Goal: Task Accomplishment & Management: Manage account settings

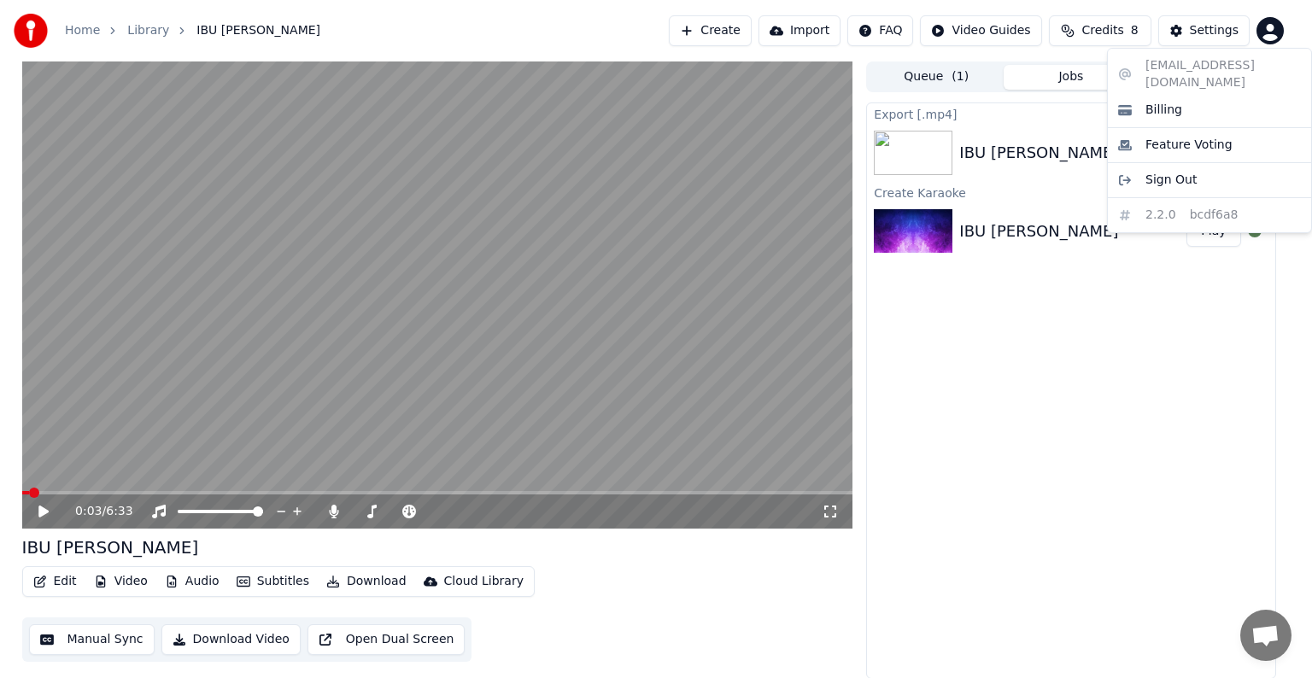
click at [1277, 30] on html "Home Library IBU KOTA Create Import FAQ Video Guides Credits 8 Settings 0:03 / …" at bounding box center [656, 339] width 1312 height 678
click at [1202, 30] on html "Home Library IBU KOTA Create Import FAQ Video Guides Credits 8 Settings 0:03 / …" at bounding box center [656, 339] width 1312 height 678
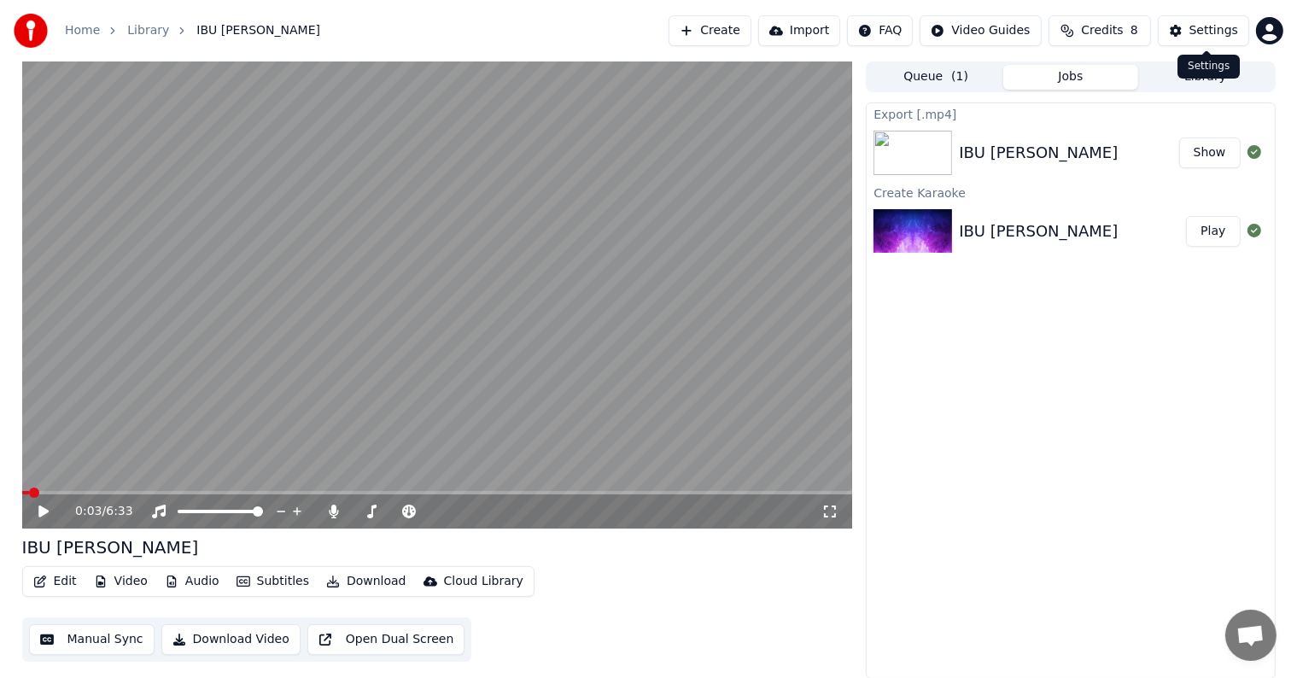
click at [1196, 32] on div "Settings" at bounding box center [1214, 30] width 49 height 17
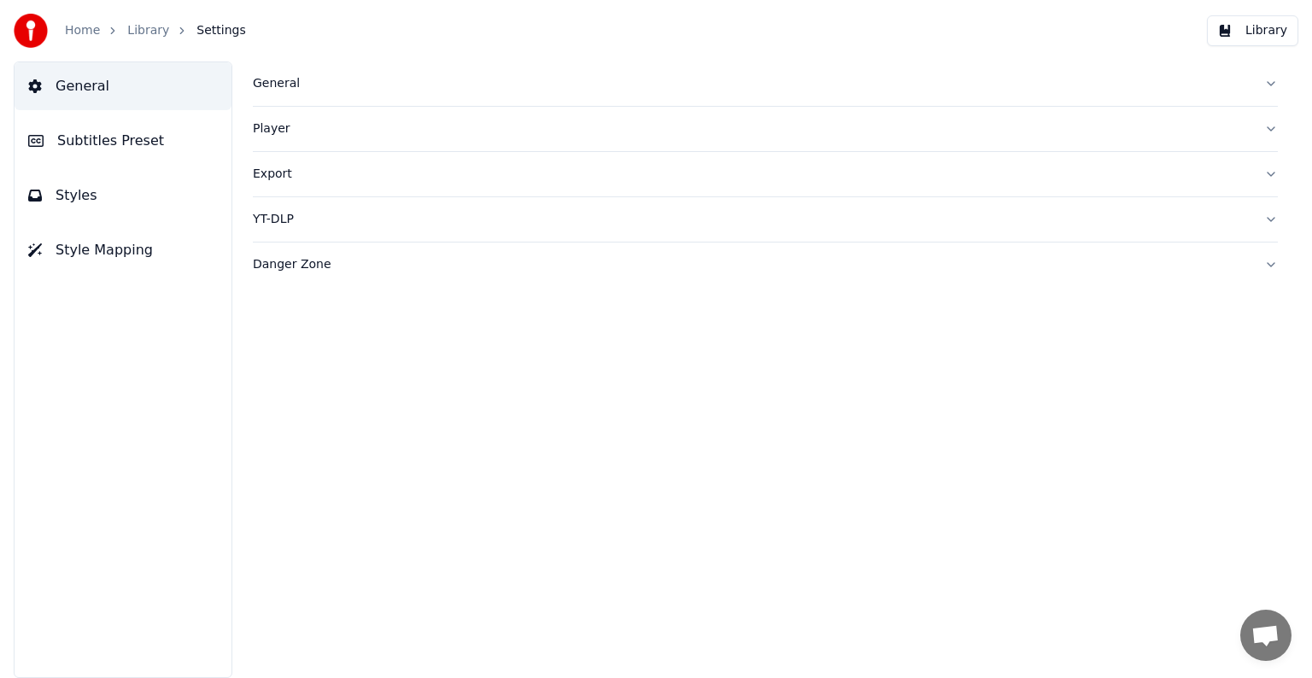
click at [126, 135] on span "Subtitles Preset" at bounding box center [110, 141] width 107 height 20
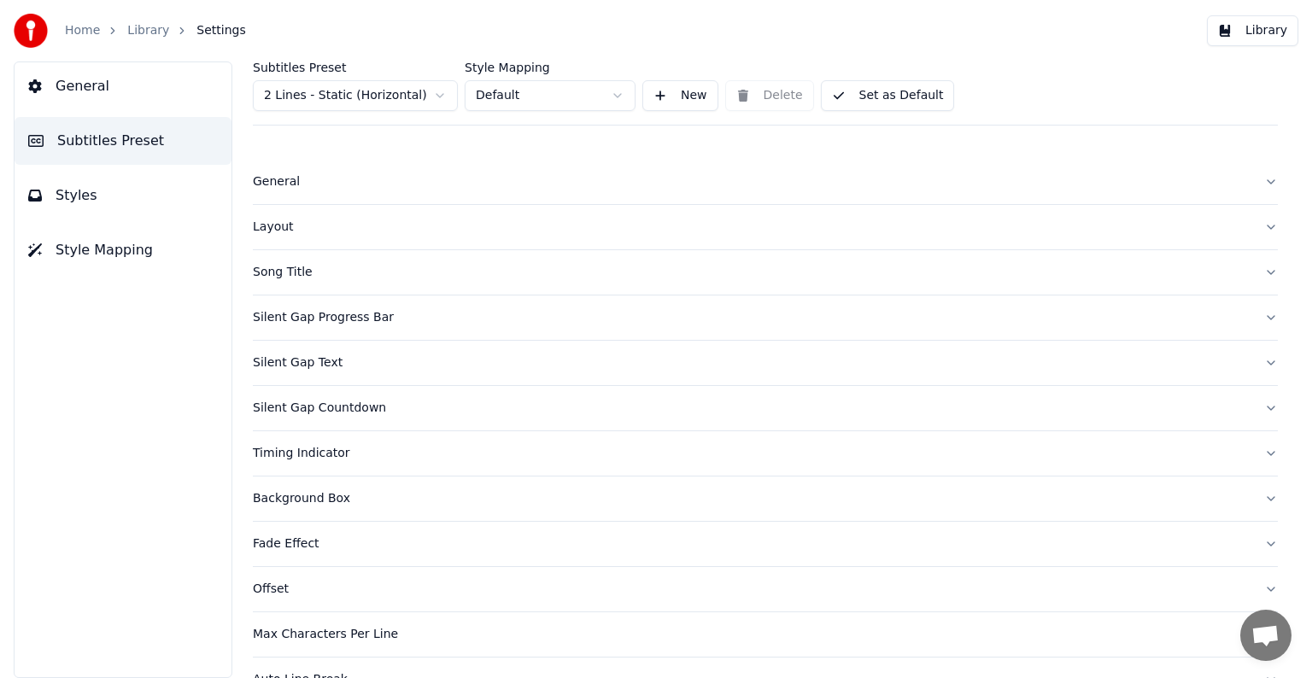
click at [326, 183] on div "General" at bounding box center [752, 181] width 998 height 17
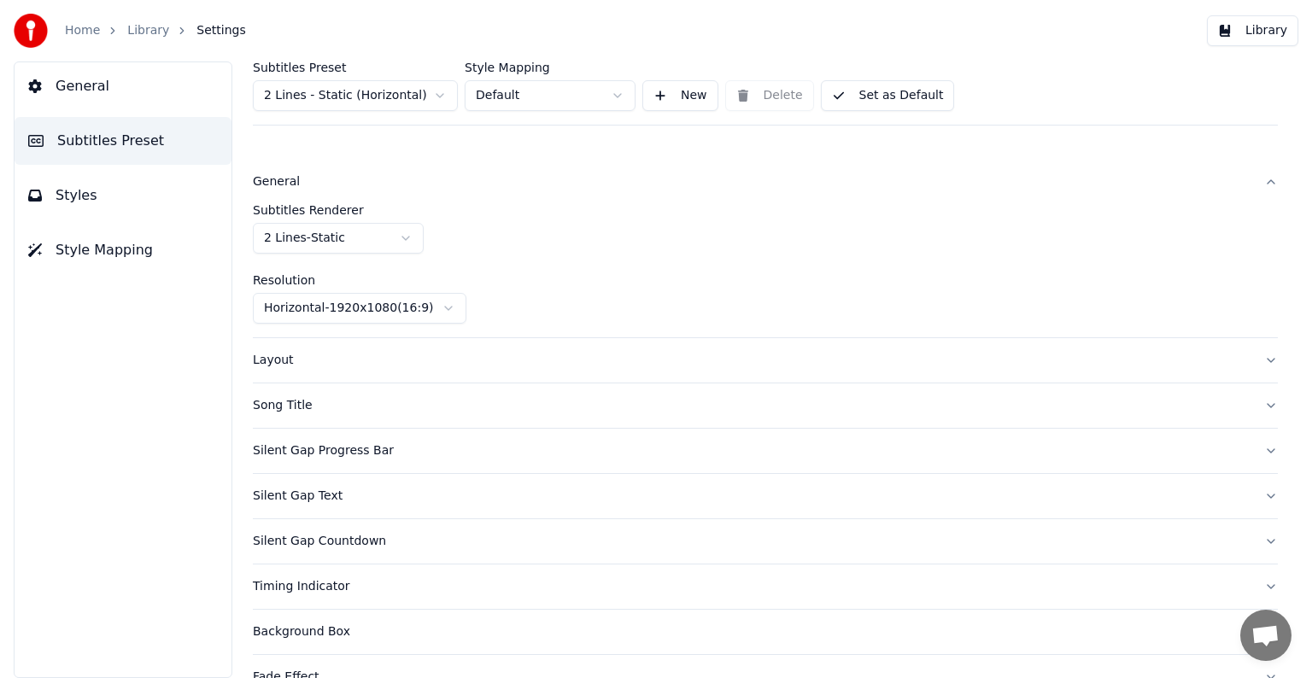
click at [335, 354] on div "Layout" at bounding box center [752, 360] width 998 height 17
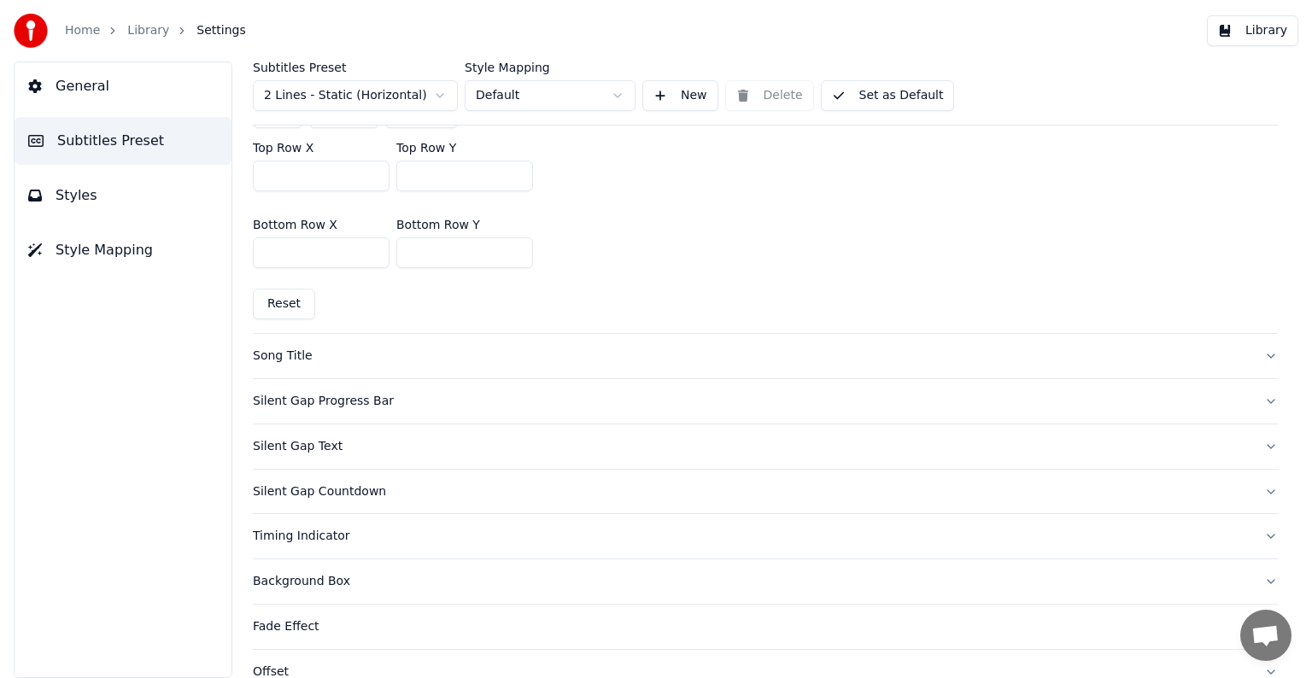
scroll to position [512, 0]
click at [602, 346] on div "Song Title" at bounding box center [752, 352] width 998 height 17
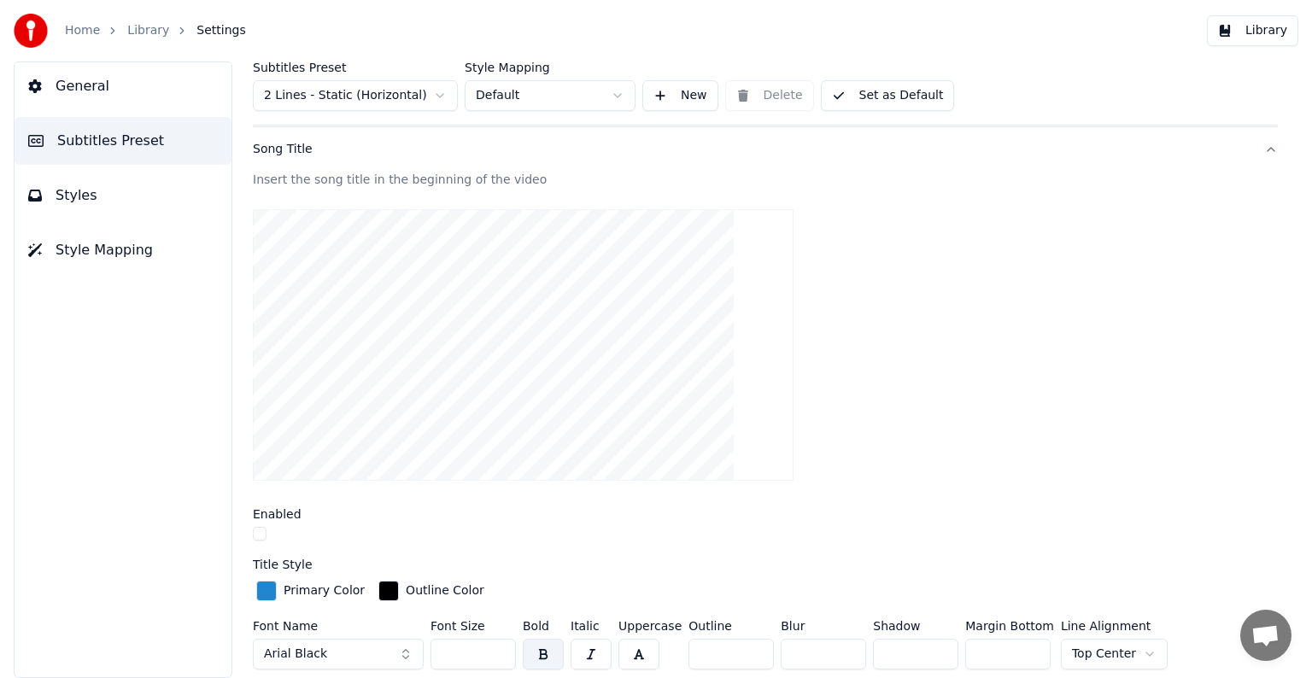
scroll to position [0, 0]
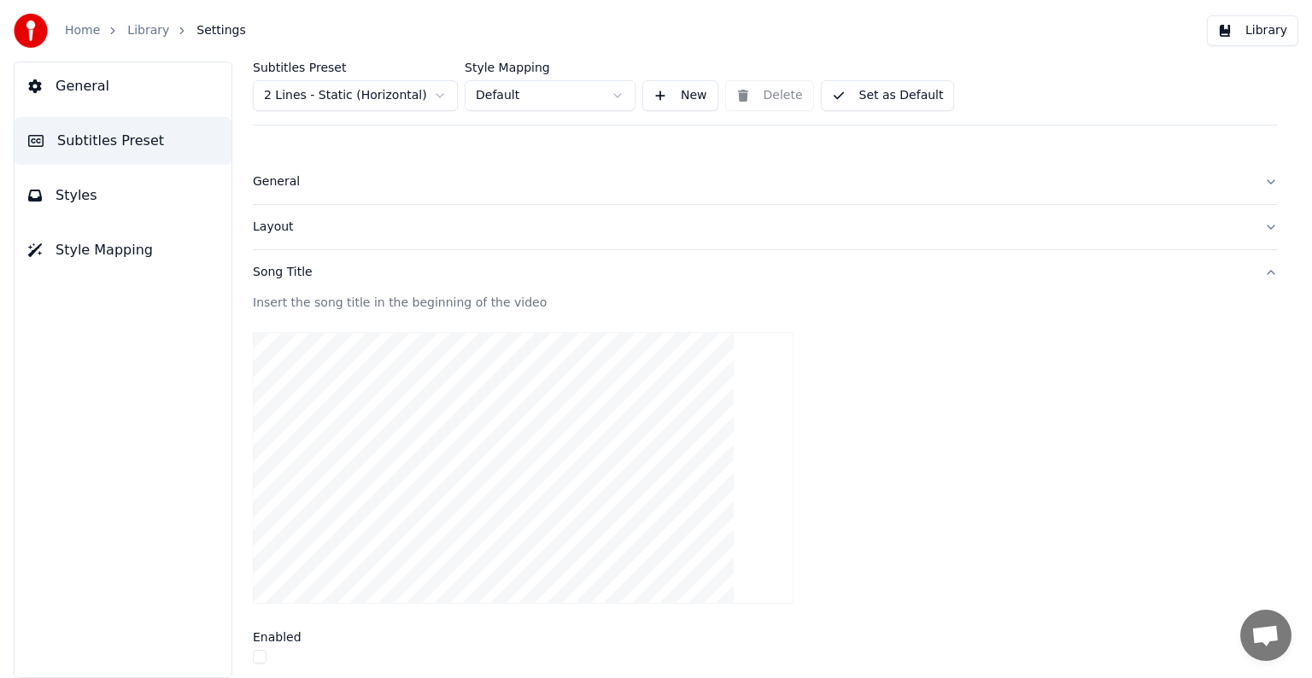
click at [471, 303] on div "Insert the song title in the beginning of the video" at bounding box center [765, 303] width 1025 height 17
click at [301, 275] on div "Song Title" at bounding box center [752, 272] width 998 height 17
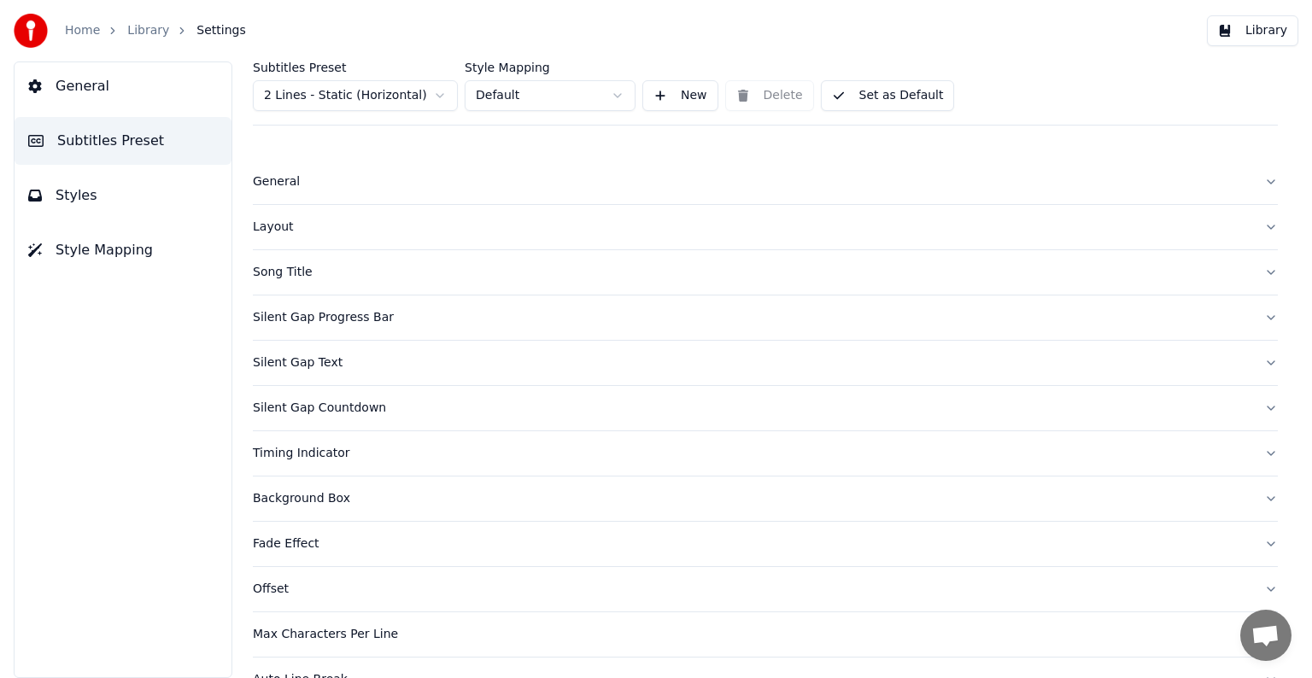
click at [301, 275] on div "Song Title" at bounding box center [752, 272] width 998 height 17
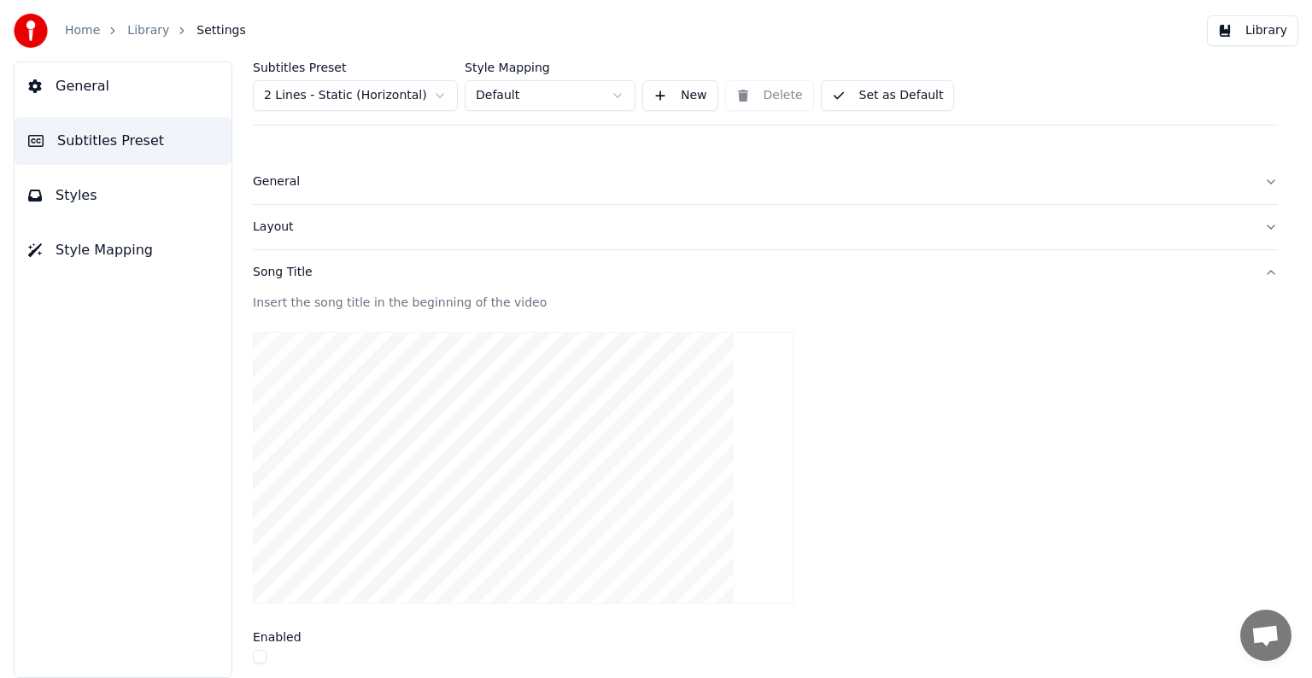
click at [293, 270] on div "Song Title" at bounding box center [752, 272] width 998 height 17
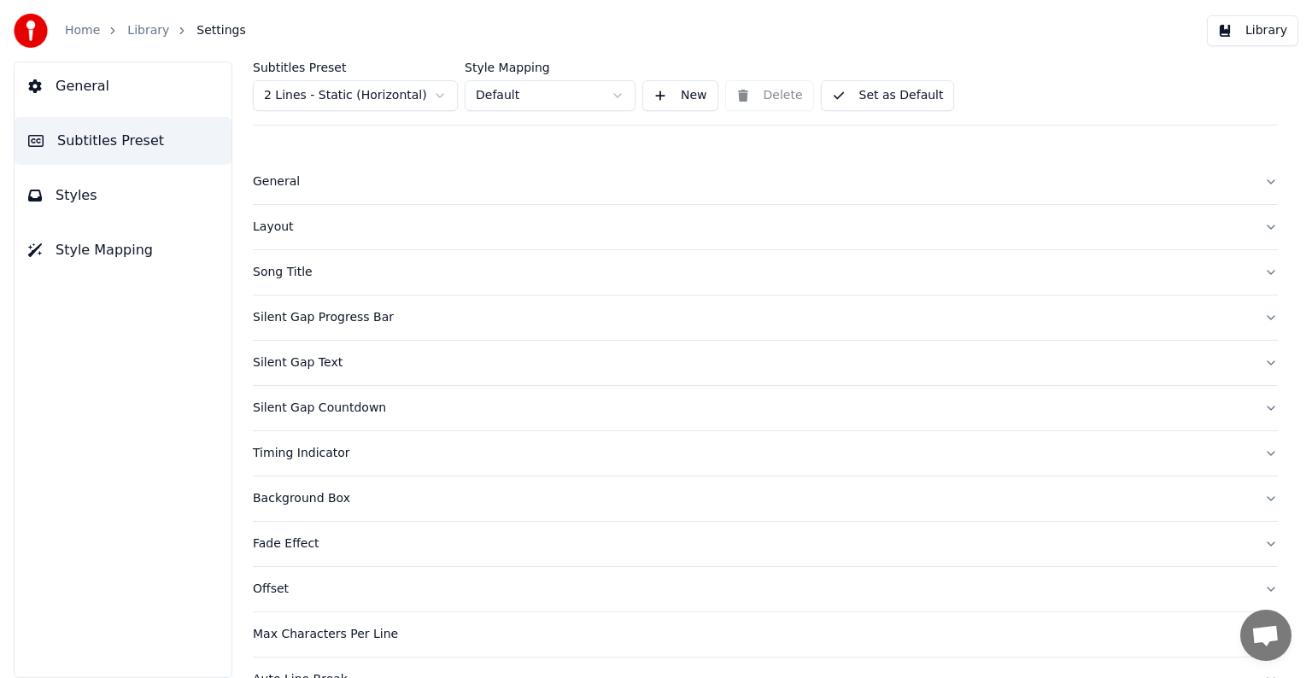
click at [362, 315] on div "Silent Gap Progress Bar" at bounding box center [752, 317] width 998 height 17
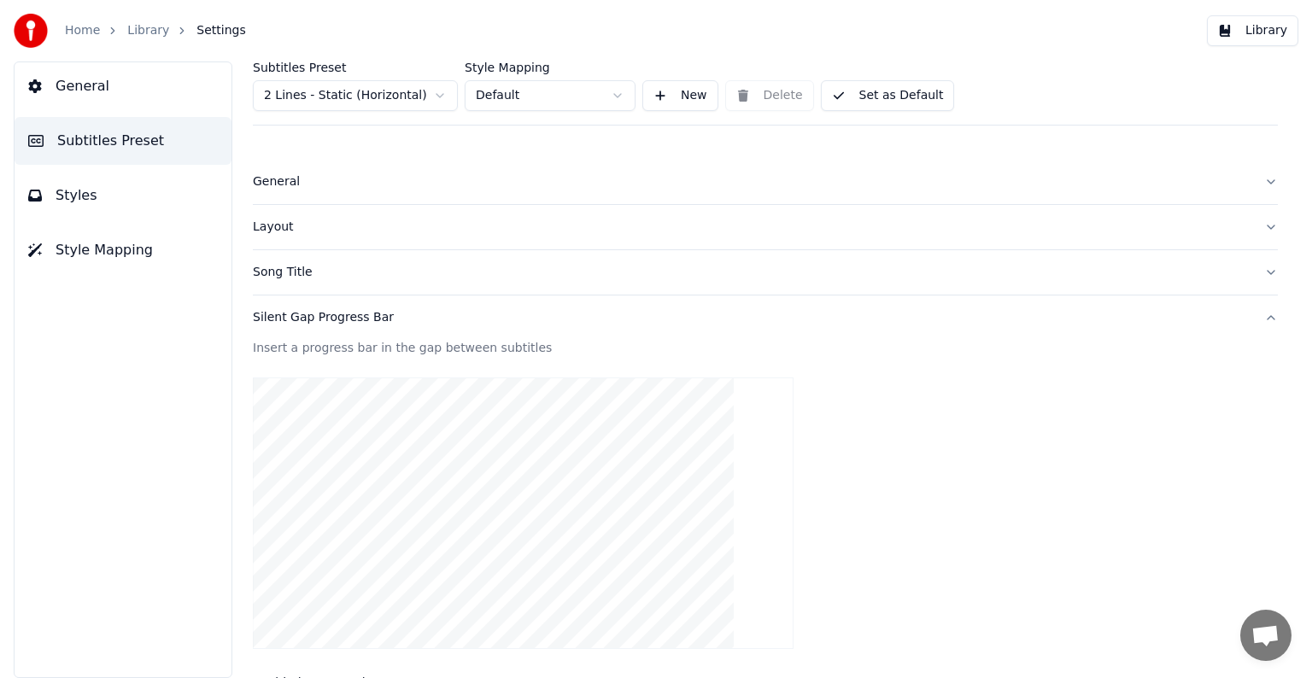
click at [300, 316] on div "Silent Gap Progress Bar" at bounding box center [752, 317] width 998 height 17
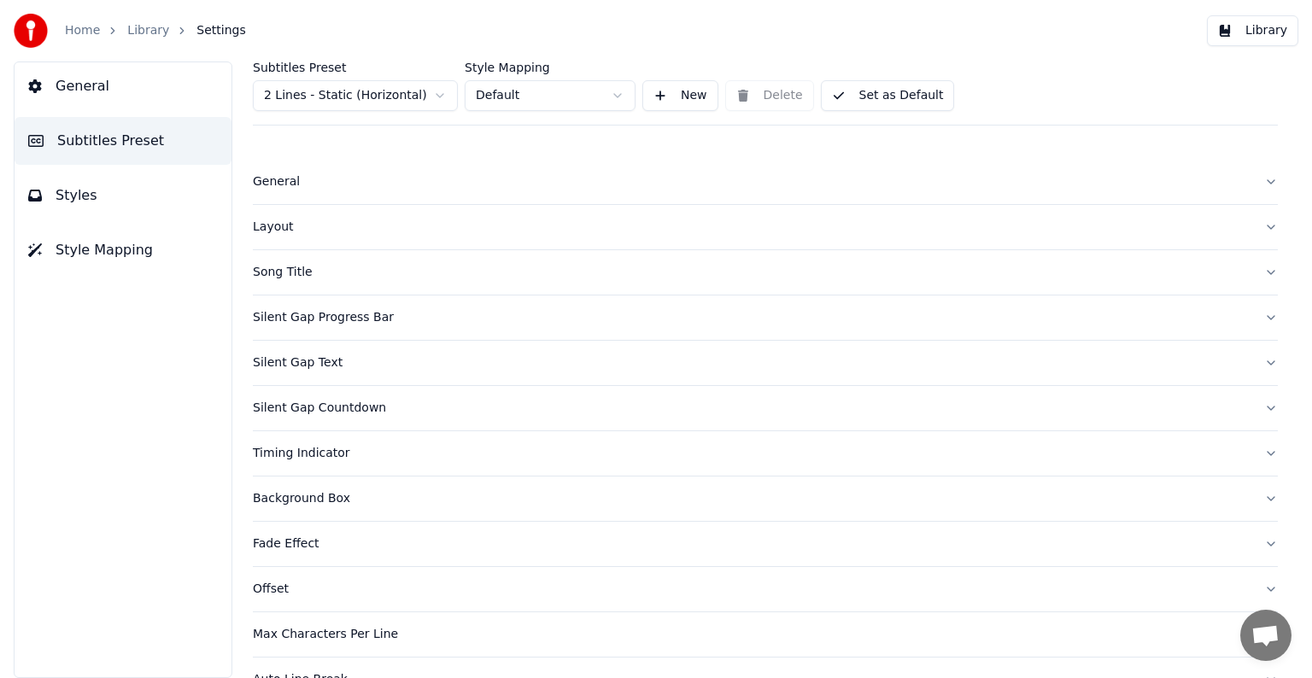
click at [320, 372] on button "Silent Gap Text" at bounding box center [765, 363] width 1025 height 44
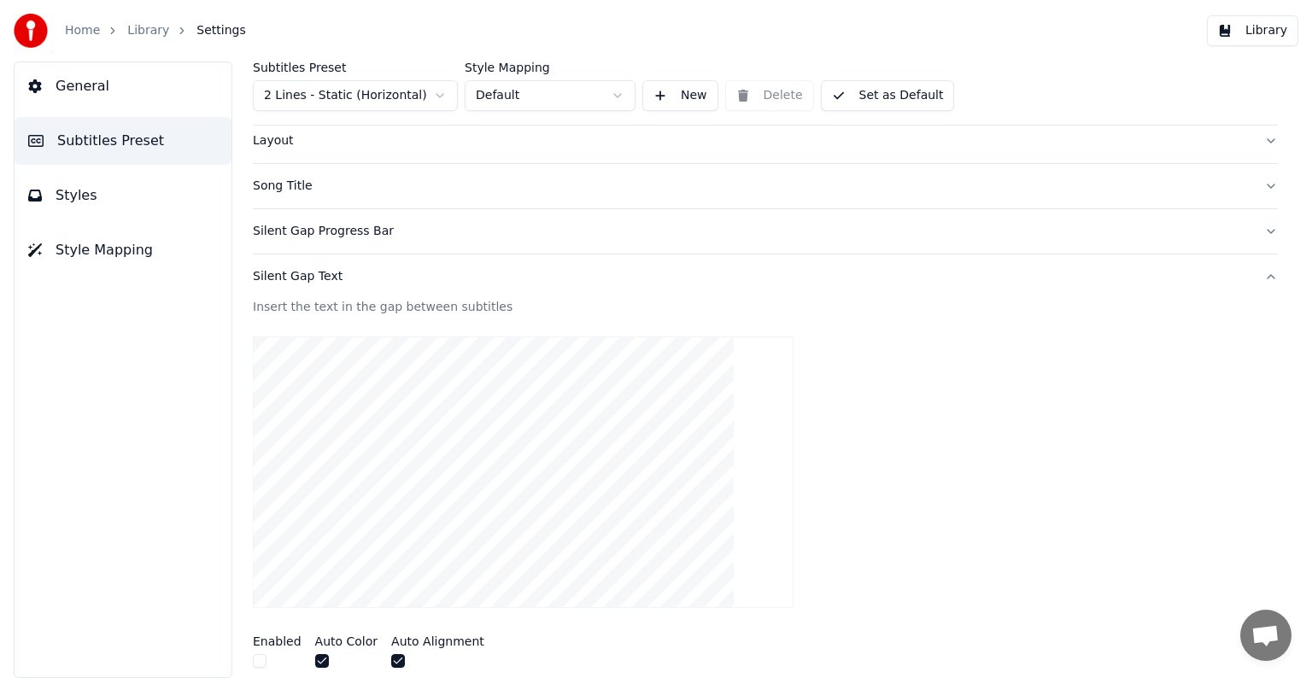
scroll to position [171, 0]
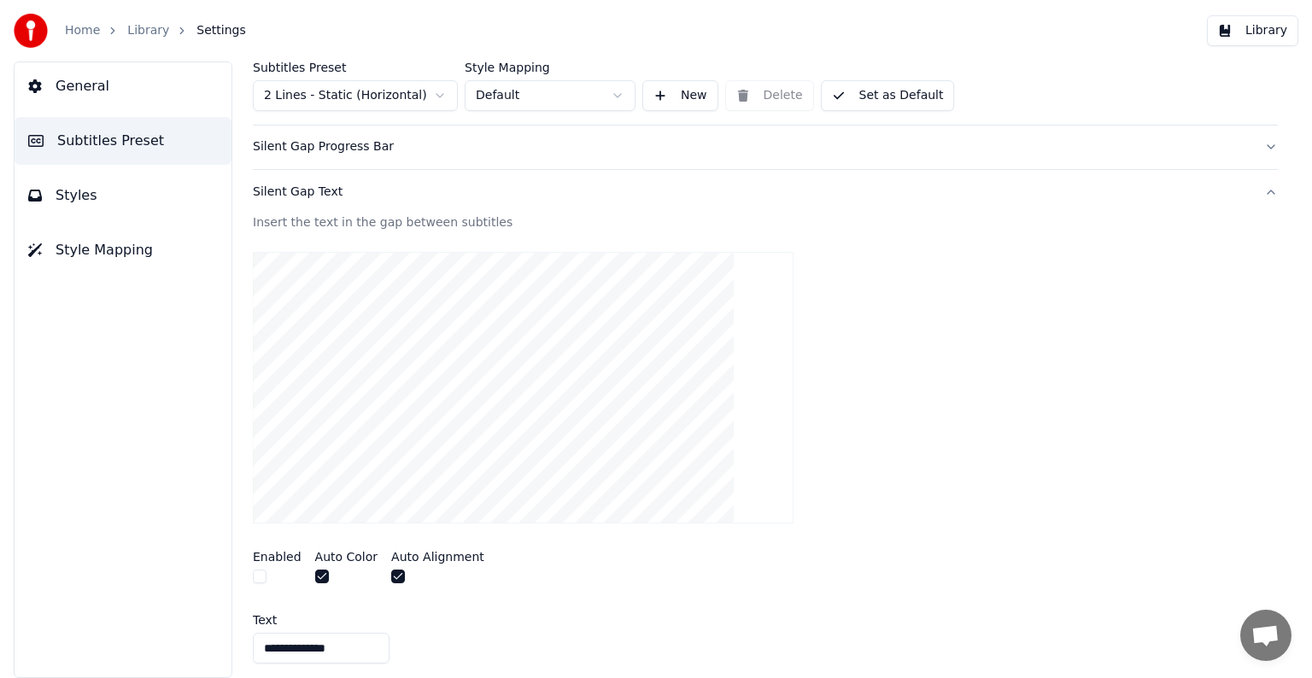
click at [315, 194] on div "Silent Gap Text" at bounding box center [752, 192] width 998 height 17
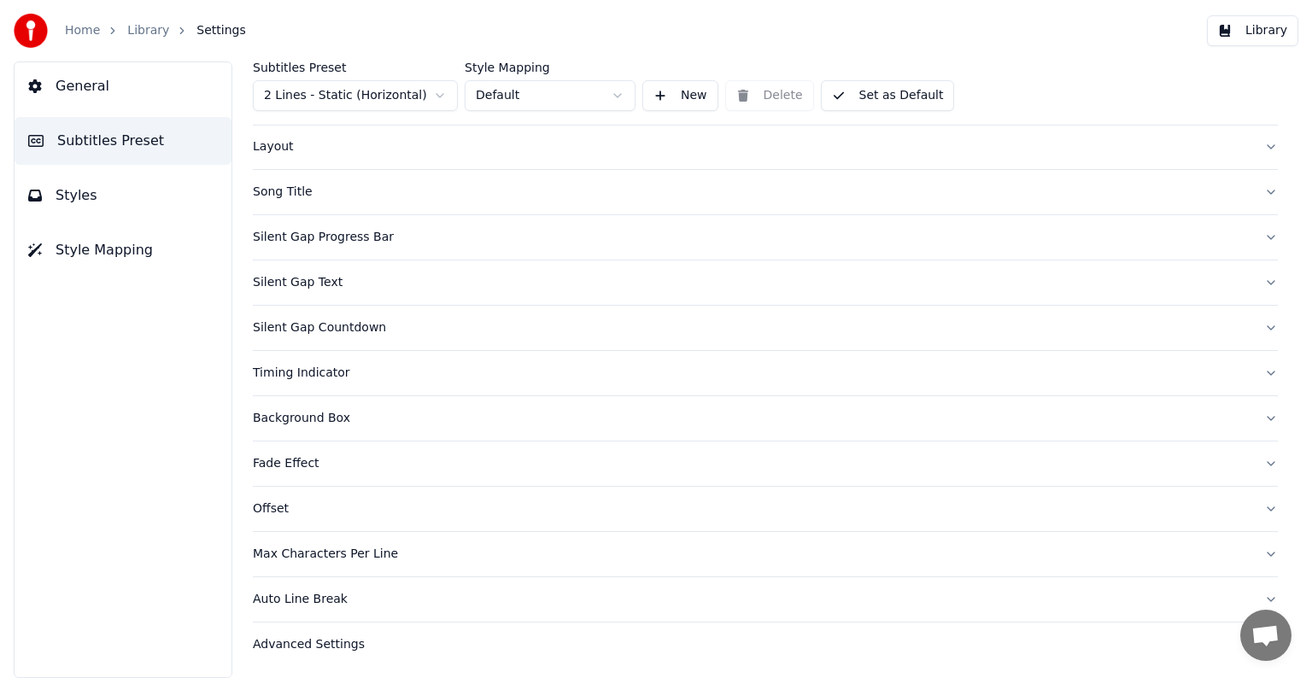
click at [326, 326] on div "Silent Gap Countdown" at bounding box center [752, 327] width 998 height 17
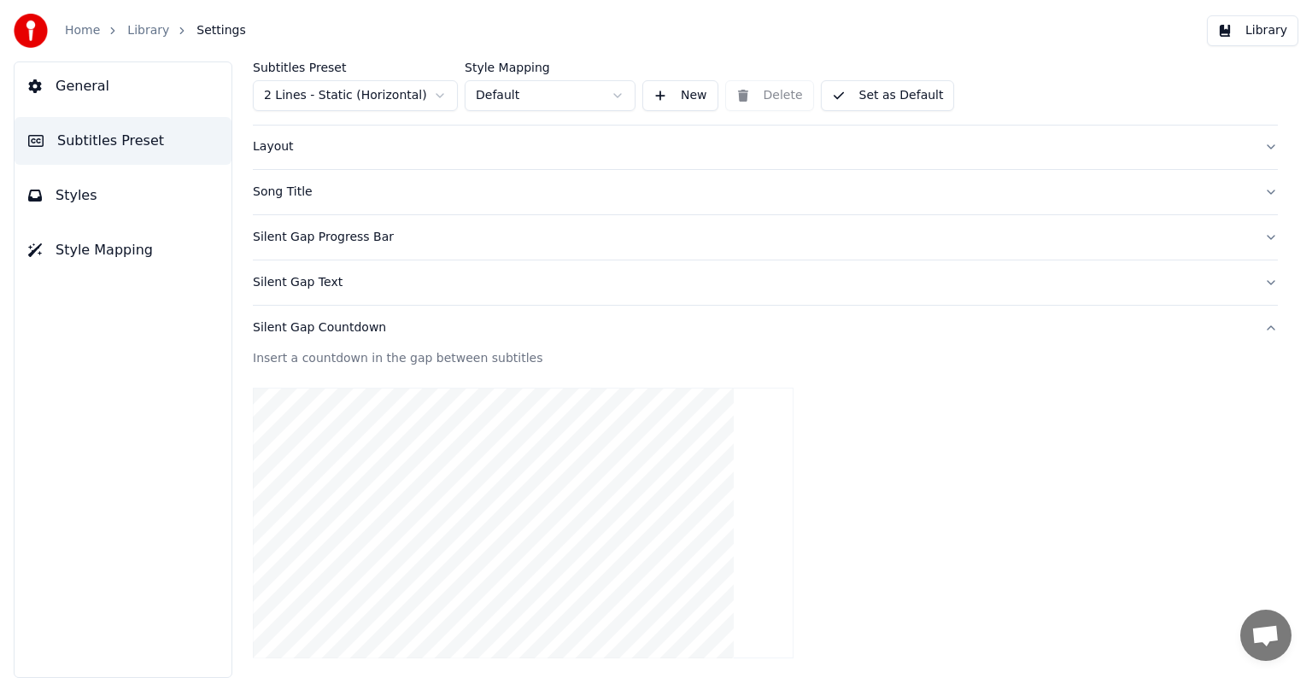
click at [326, 326] on div "Silent Gap Countdown" at bounding box center [752, 327] width 998 height 17
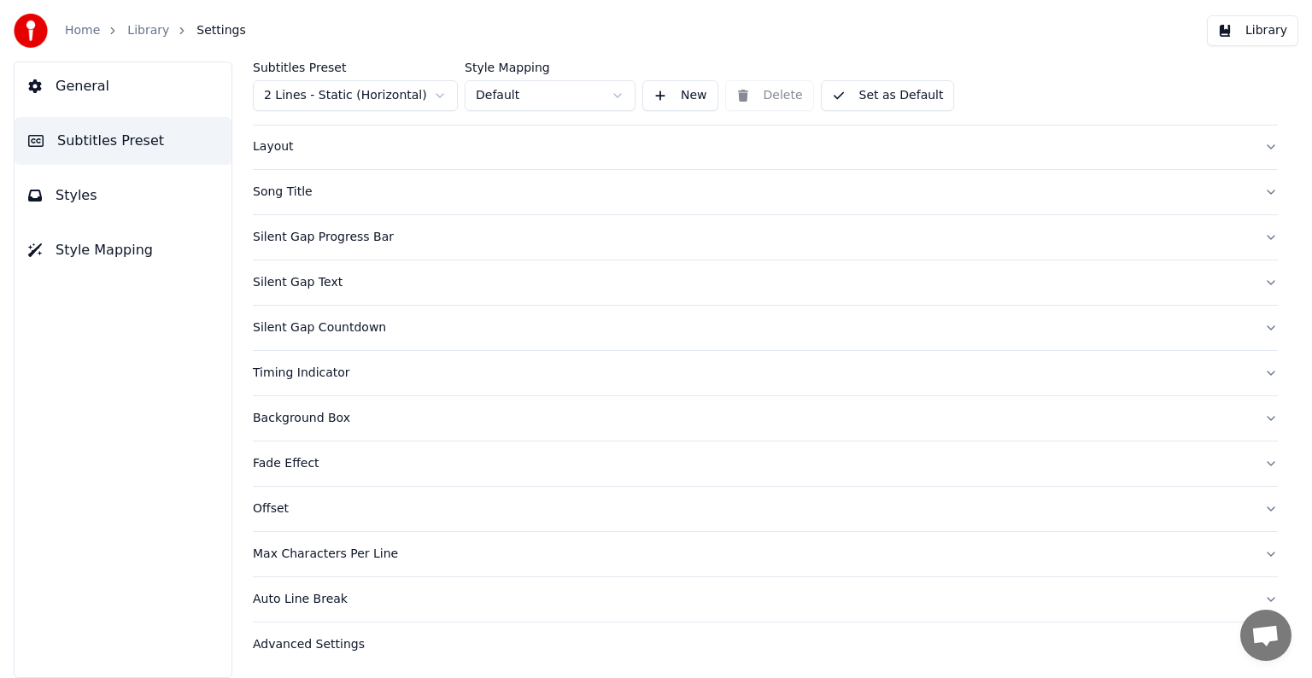
click at [318, 371] on div "Timing Indicator" at bounding box center [752, 373] width 998 height 17
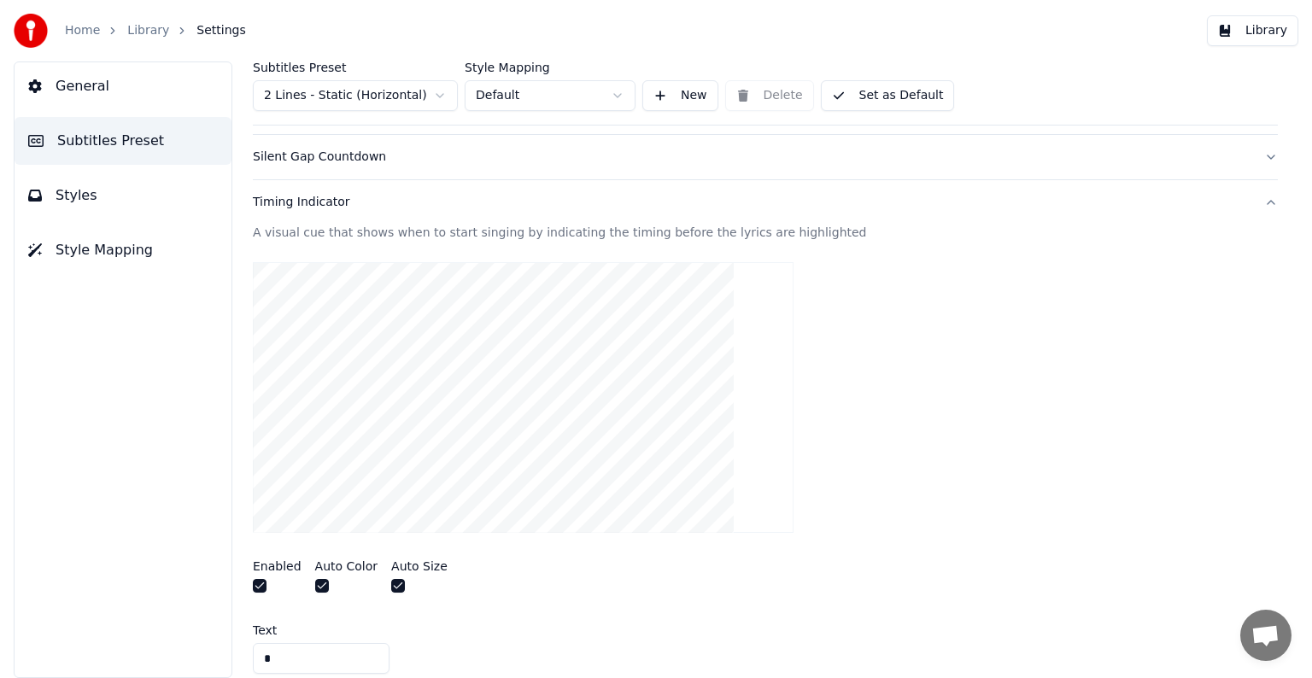
scroll to position [422, 0]
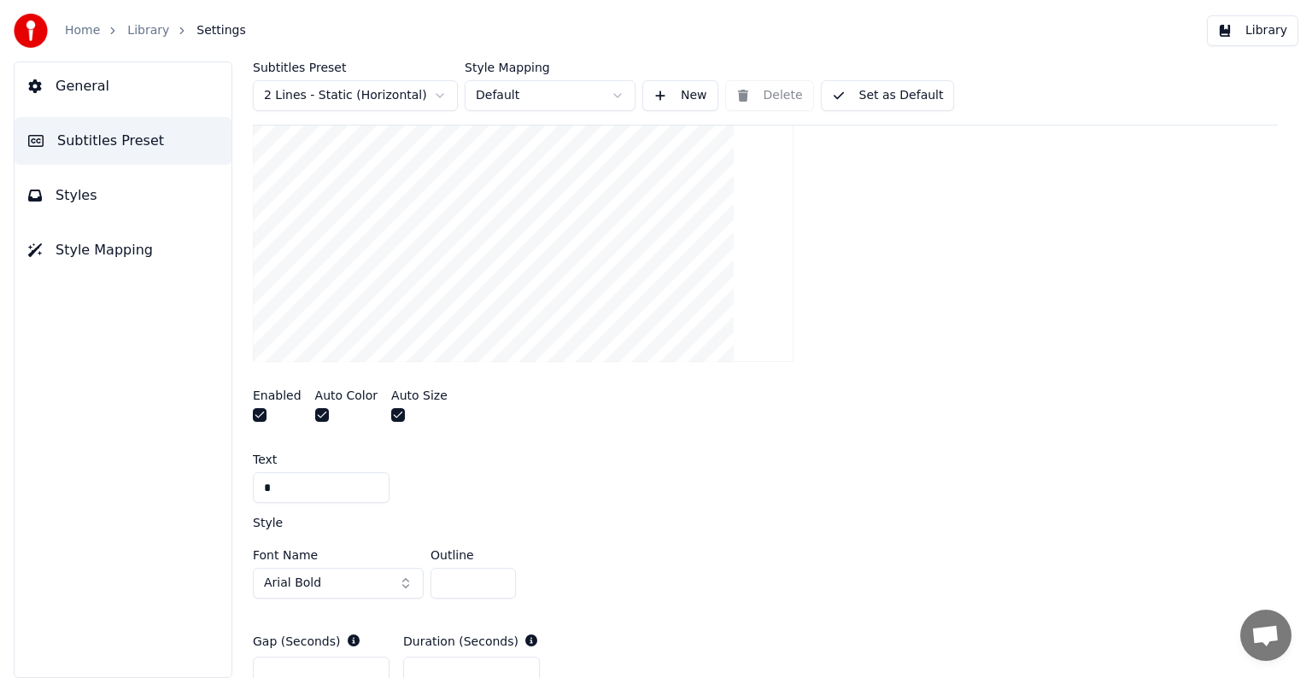
click at [315, 420] on div at bounding box center [346, 417] width 63 height 18
click at [315, 415] on button "button" at bounding box center [322, 415] width 14 height 14
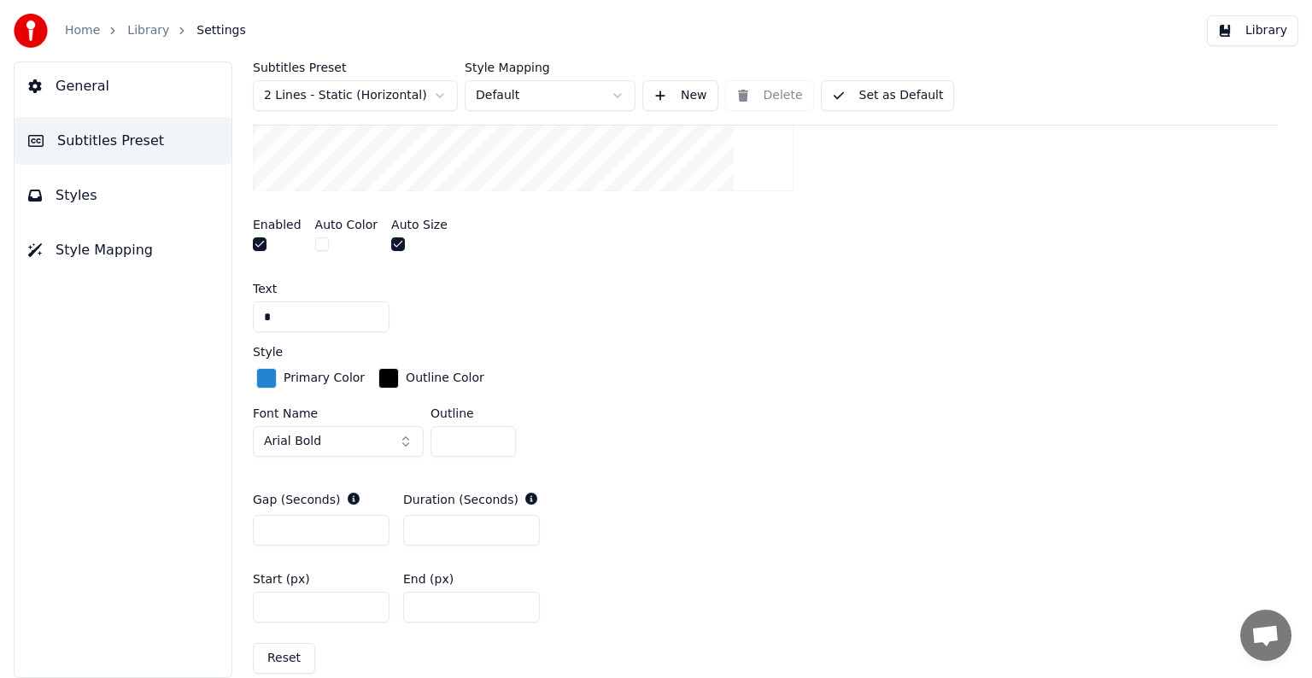
scroll to position [678, 0]
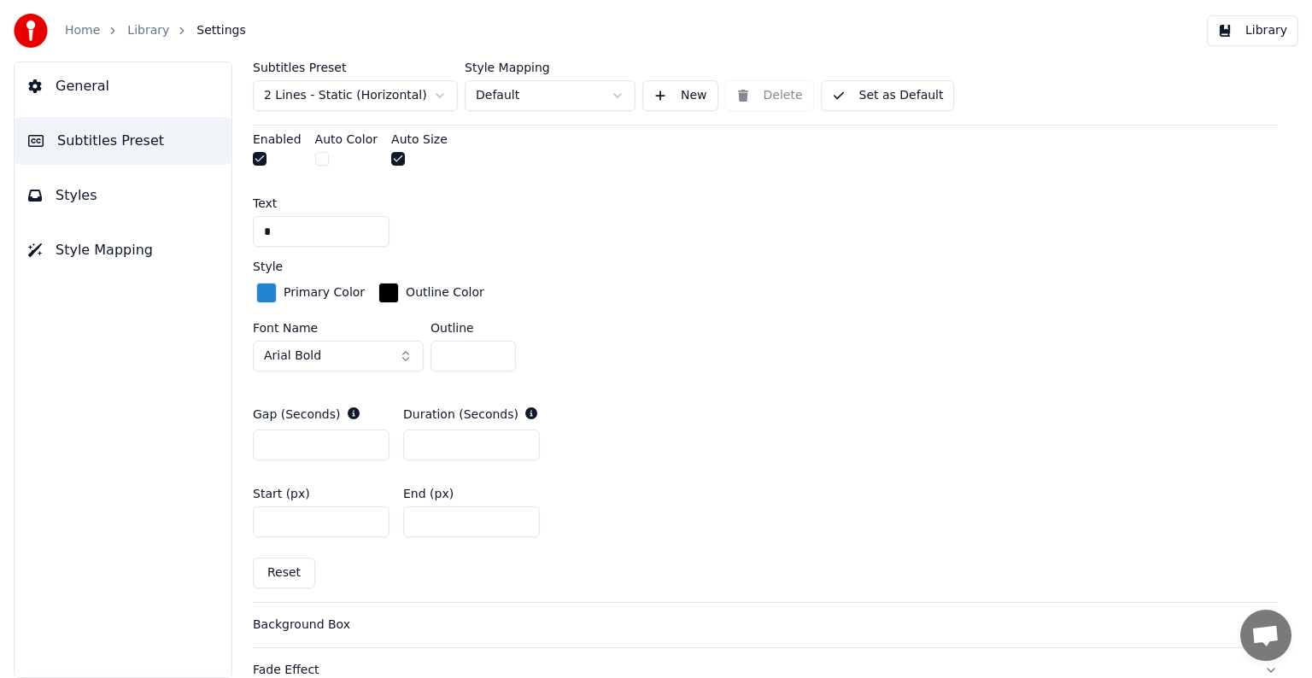
click at [407, 358] on button "Arial Bold" at bounding box center [338, 356] width 171 height 31
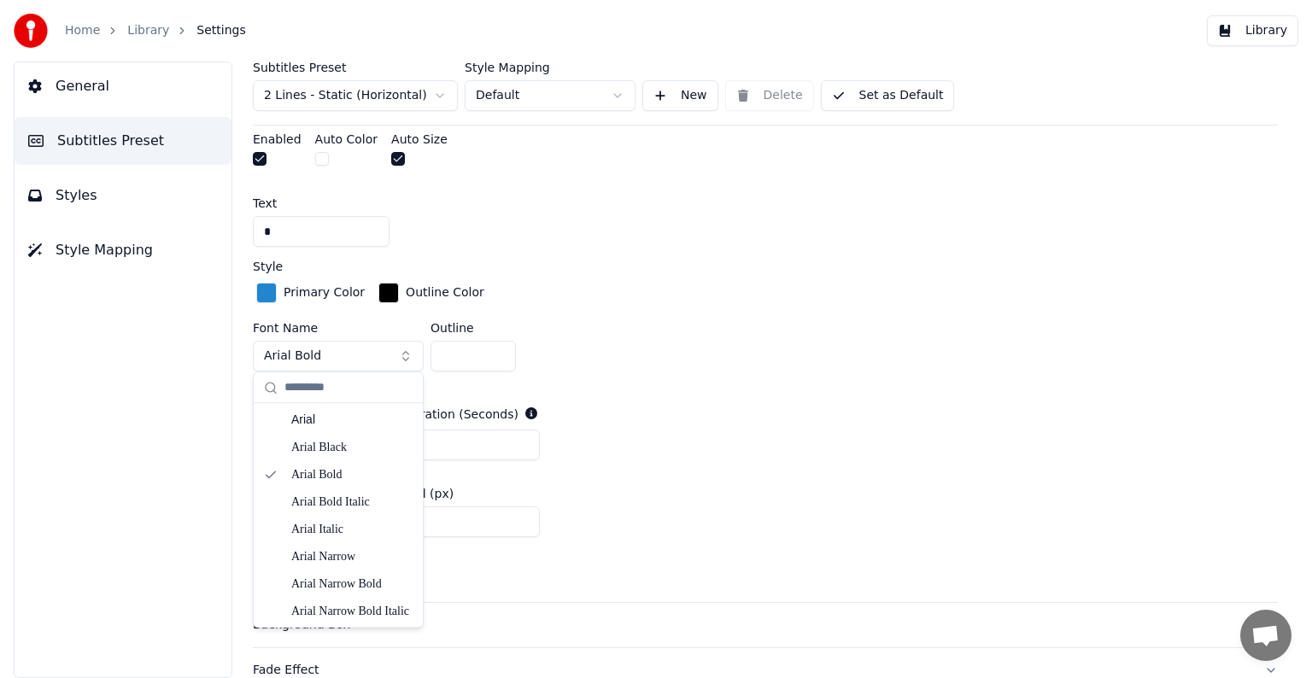
click at [407, 352] on button "Arial Bold" at bounding box center [338, 356] width 171 height 31
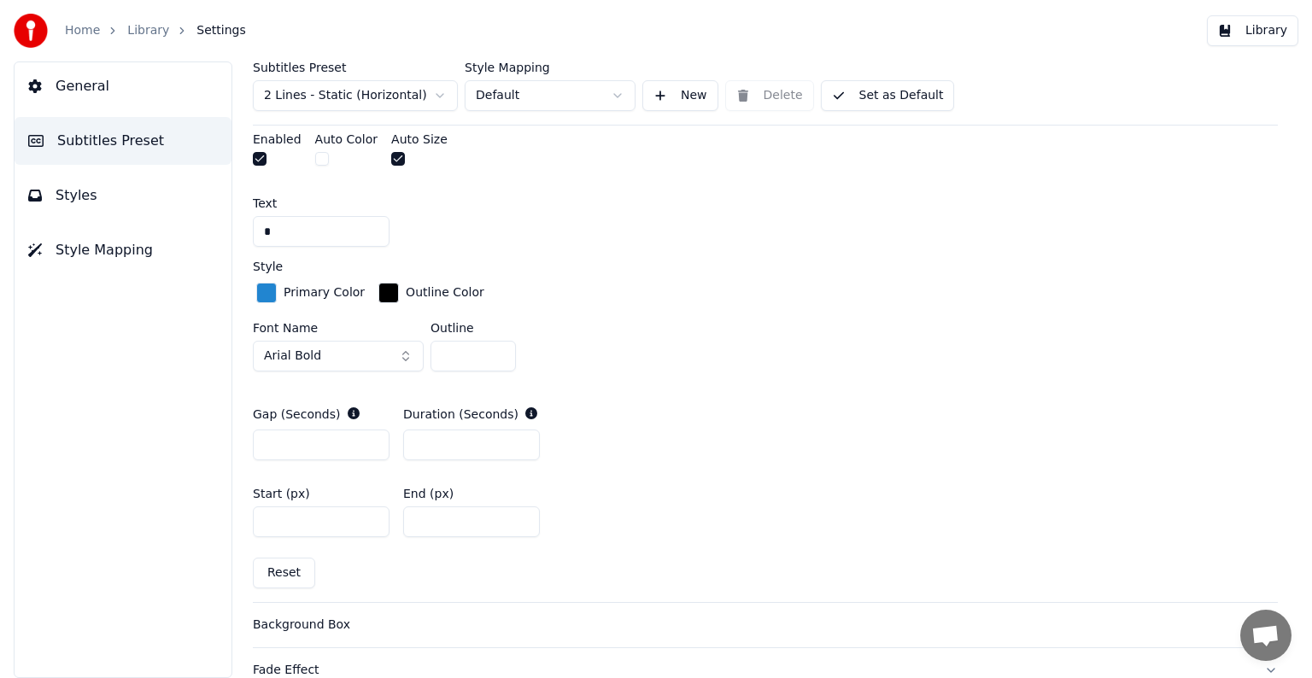
click at [401, 355] on button "Arial Bold" at bounding box center [338, 356] width 171 height 31
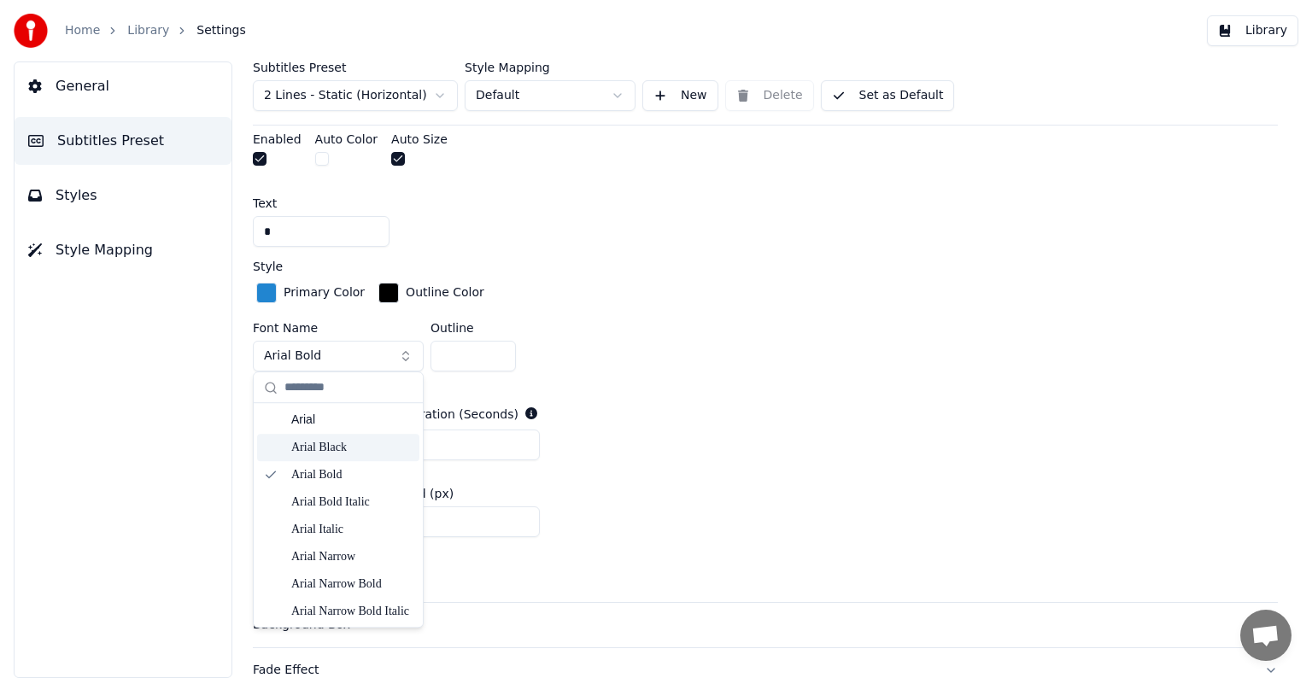
click at [331, 448] on div "Arial Black" at bounding box center [351, 447] width 121 height 17
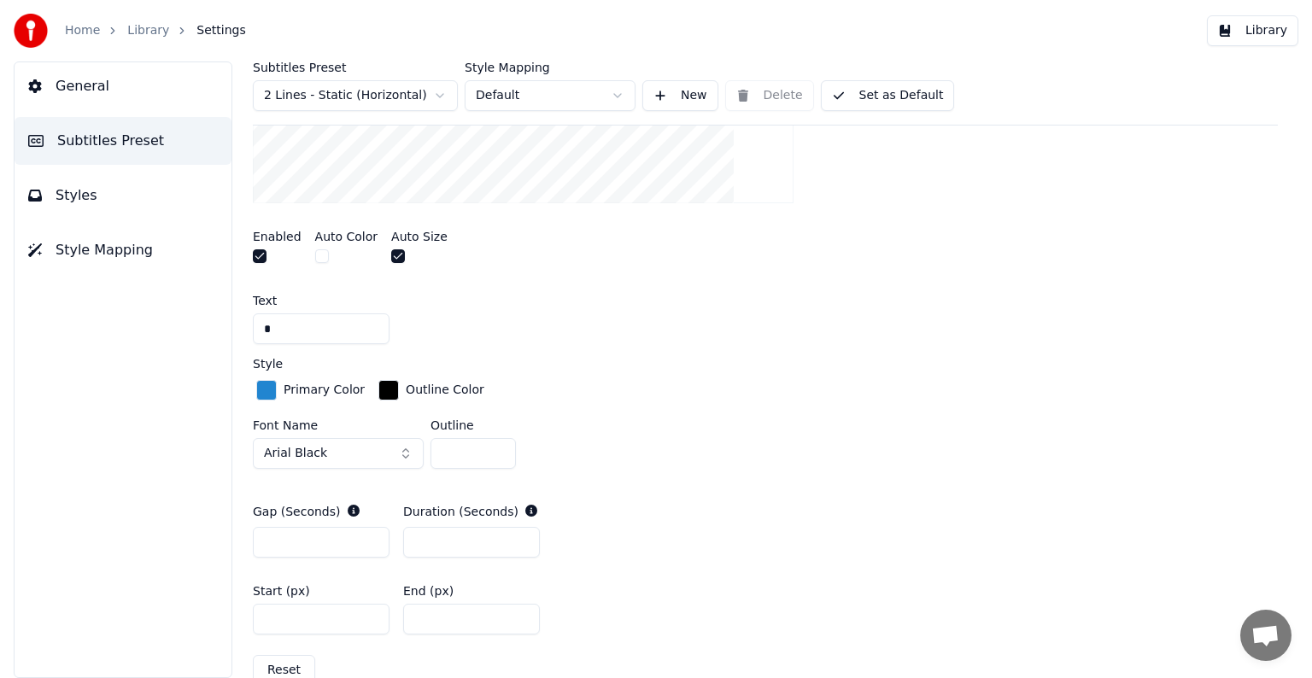
scroll to position [593, 0]
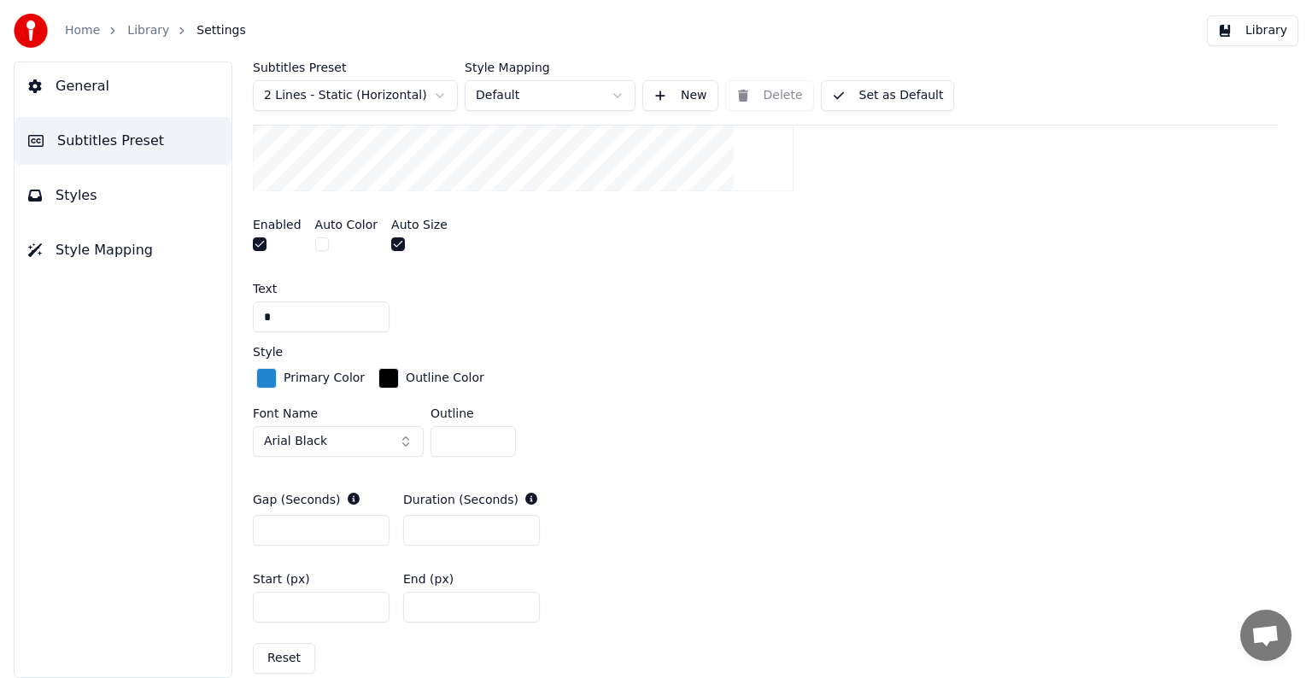
click at [385, 375] on div "button" at bounding box center [388, 378] width 20 height 20
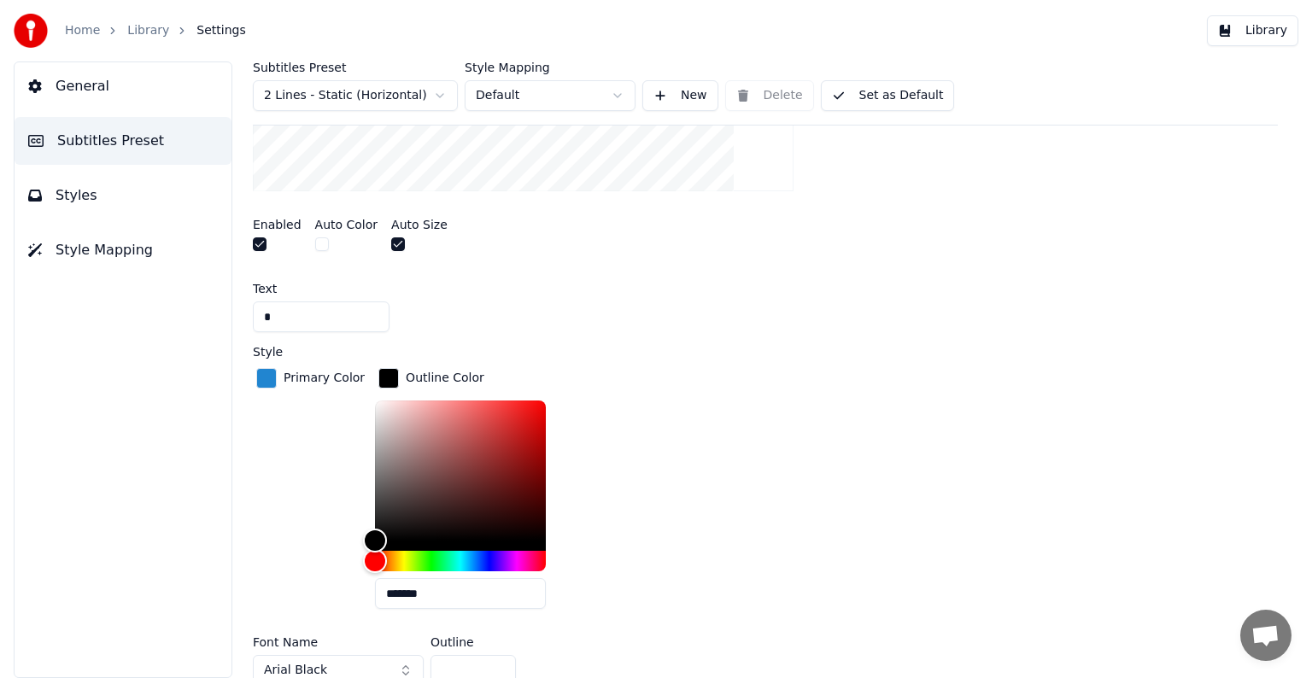
click at [445, 594] on input "*******" at bounding box center [460, 593] width 171 height 31
click at [494, 591] on input "*******" at bounding box center [460, 593] width 171 height 31
type input "*******"
click at [611, 469] on div "Primary Color Outline Color *******" at bounding box center [765, 494] width 1025 height 258
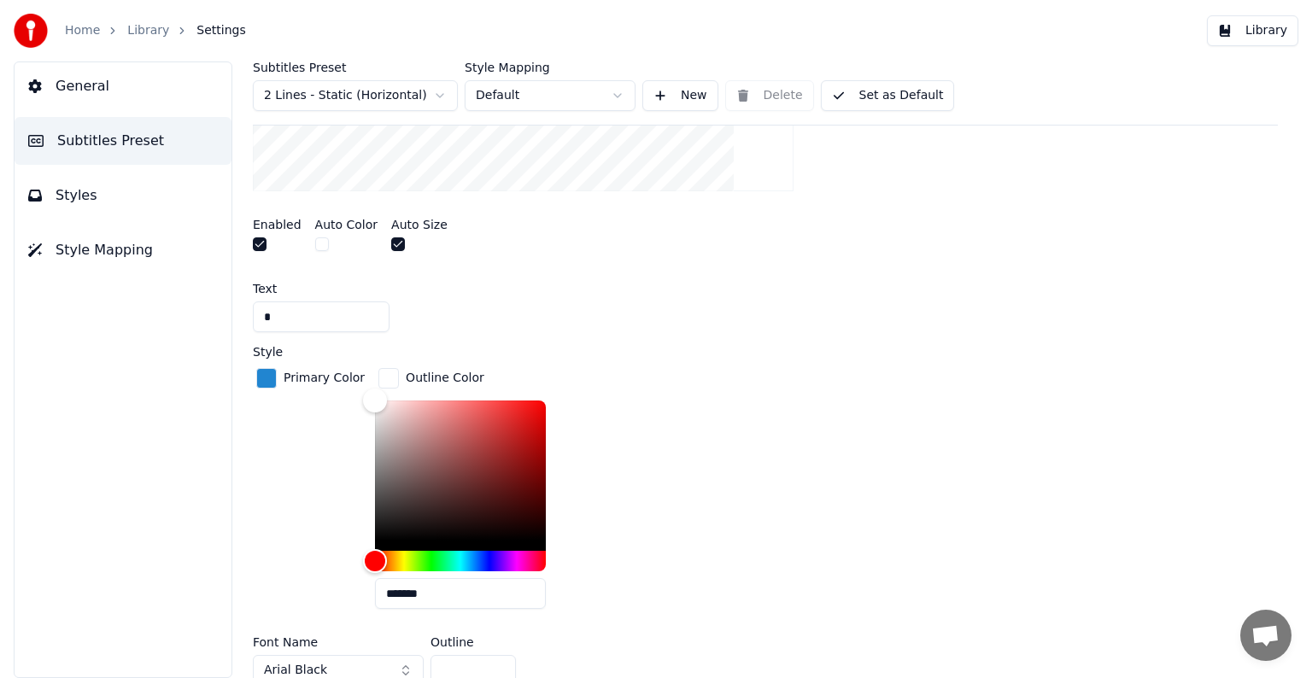
scroll to position [422, 0]
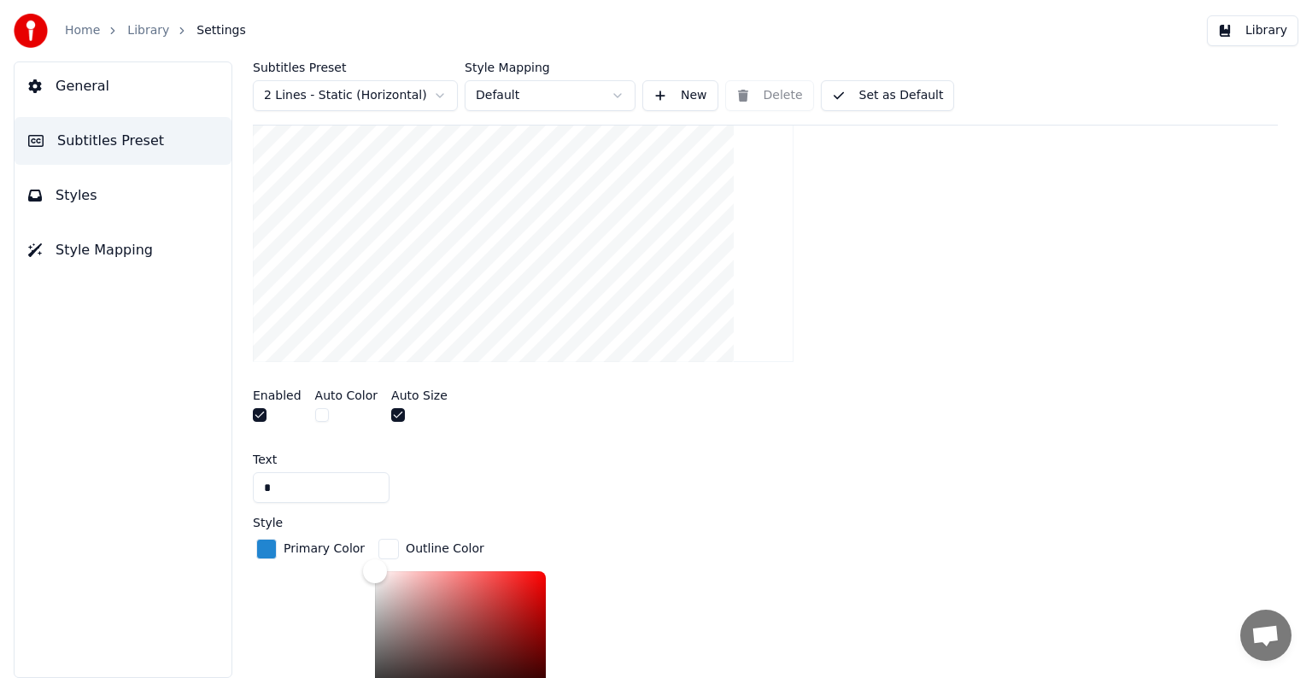
click at [378, 553] on div "button" at bounding box center [388, 549] width 20 height 20
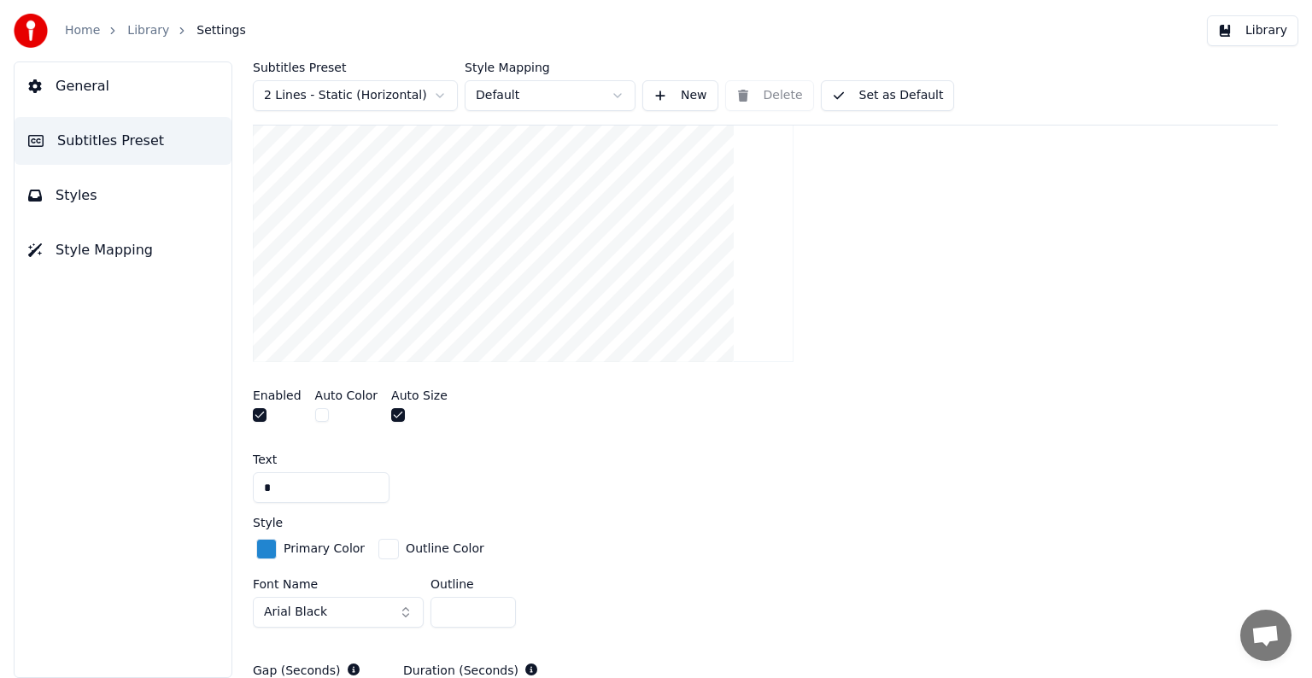
click at [387, 545] on div "button" at bounding box center [388, 549] width 20 height 20
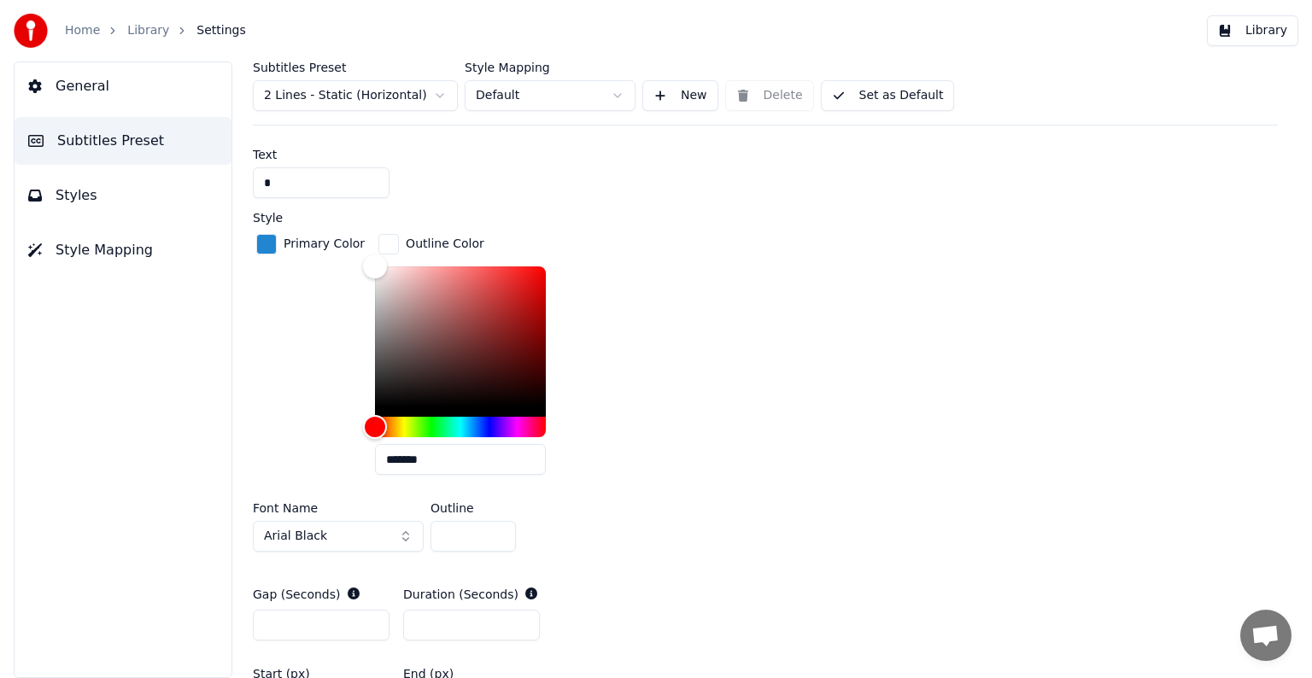
scroll to position [764, 0]
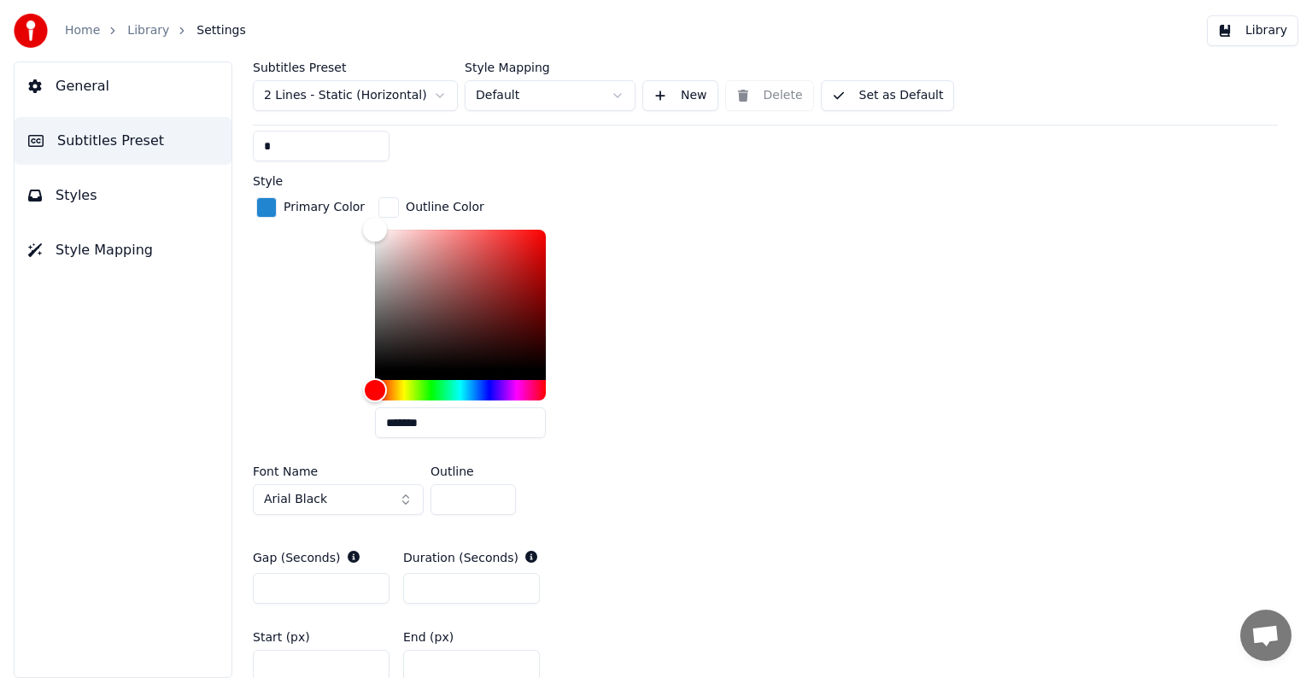
click at [430, 417] on input "*******" at bounding box center [460, 422] width 171 height 31
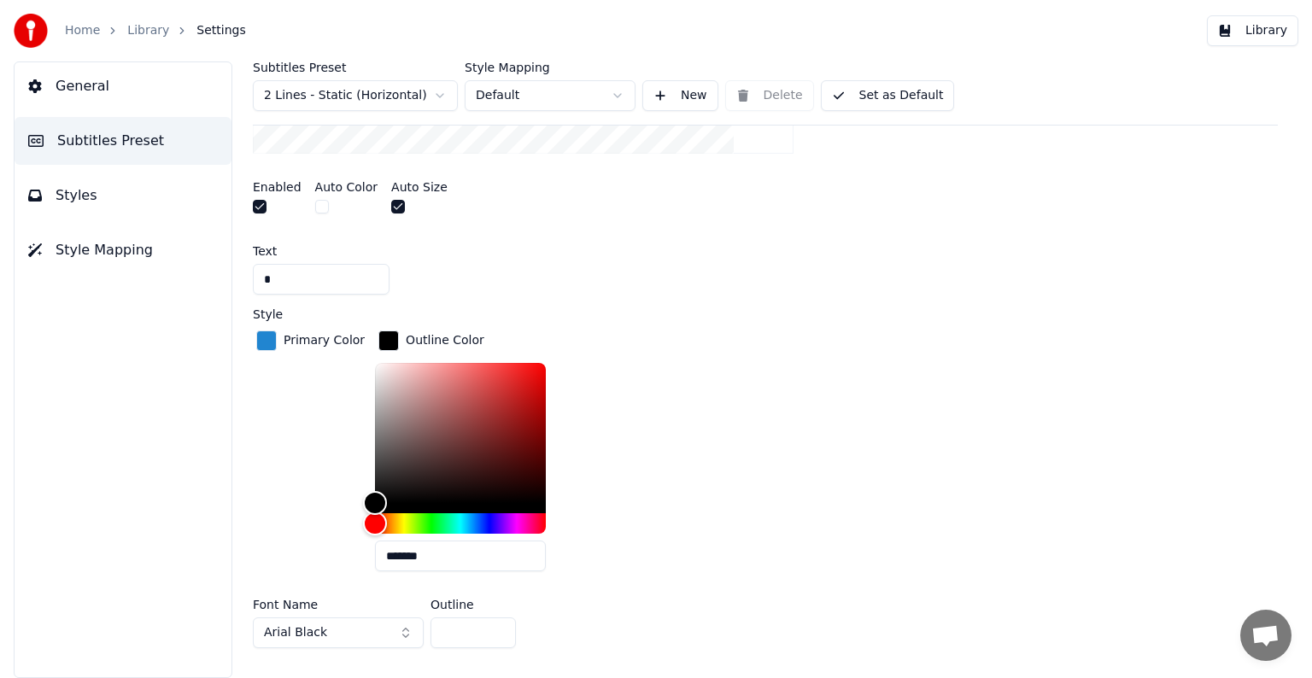
scroll to position [422, 0]
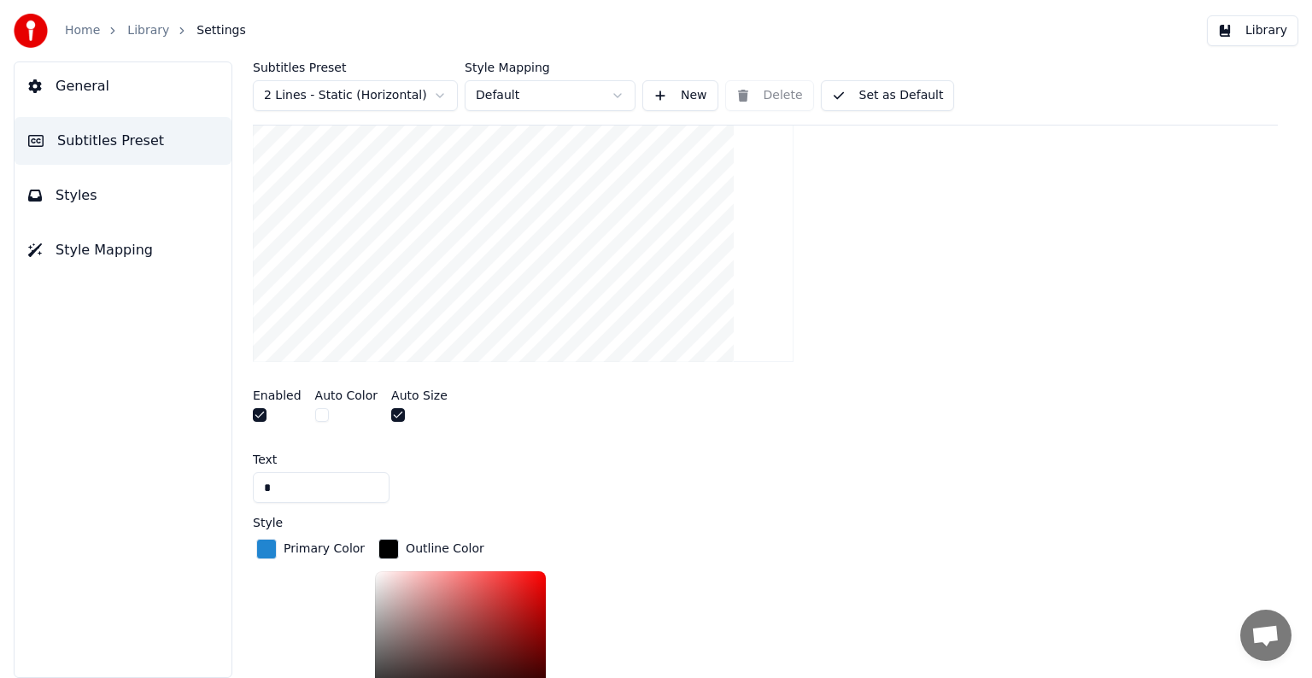
type input "*******"
click at [530, 485] on div "*" at bounding box center [765, 487] width 1025 height 31
click at [315, 413] on button "button" at bounding box center [322, 415] width 14 height 14
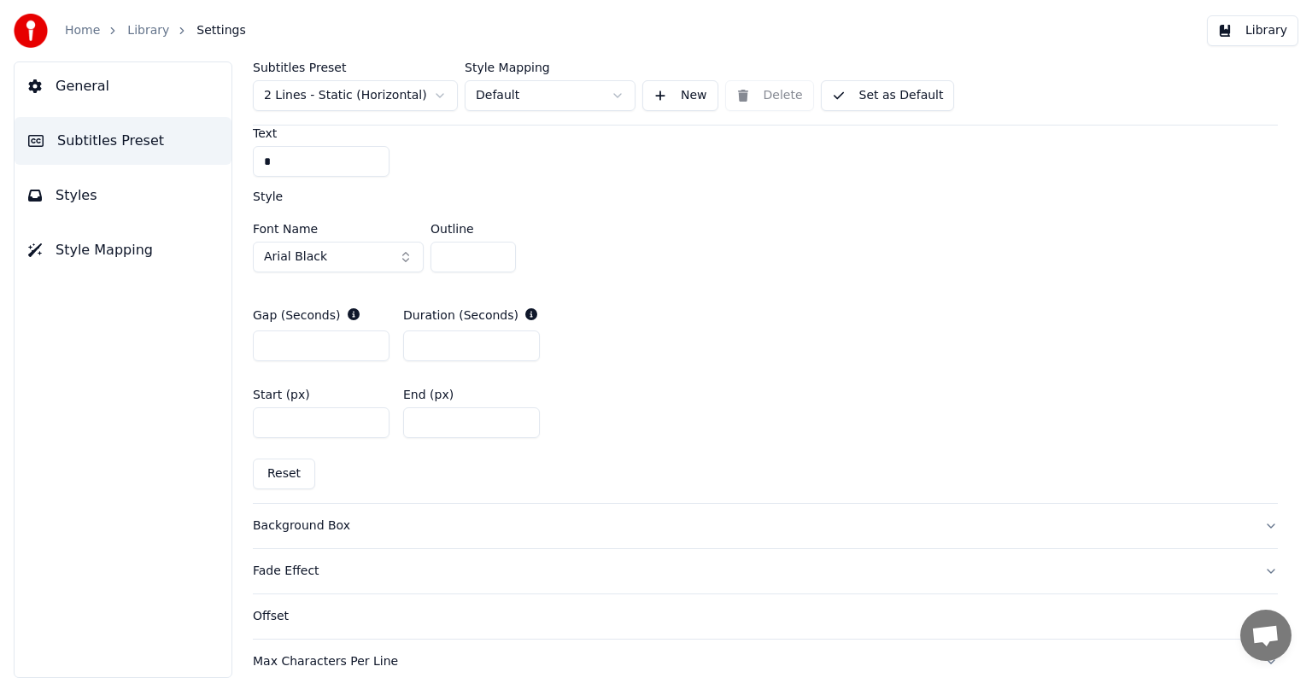
scroll to position [849, 0]
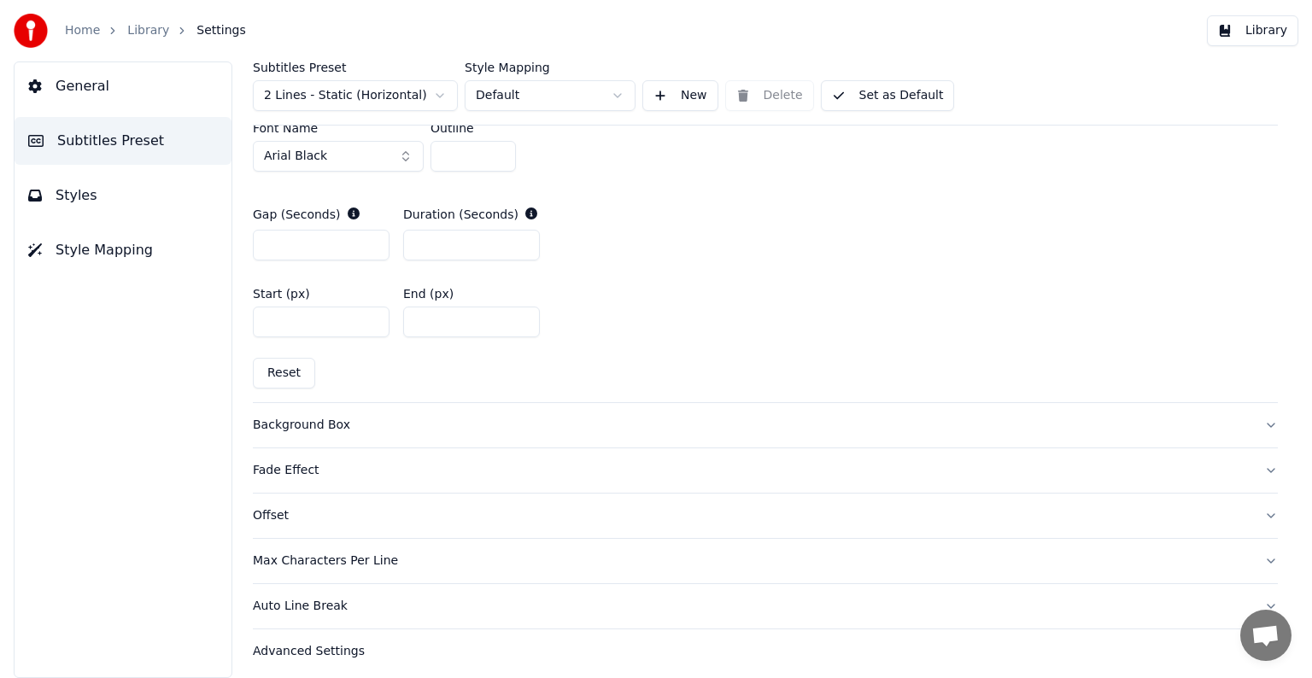
click at [444, 436] on button "Background Box" at bounding box center [765, 425] width 1025 height 44
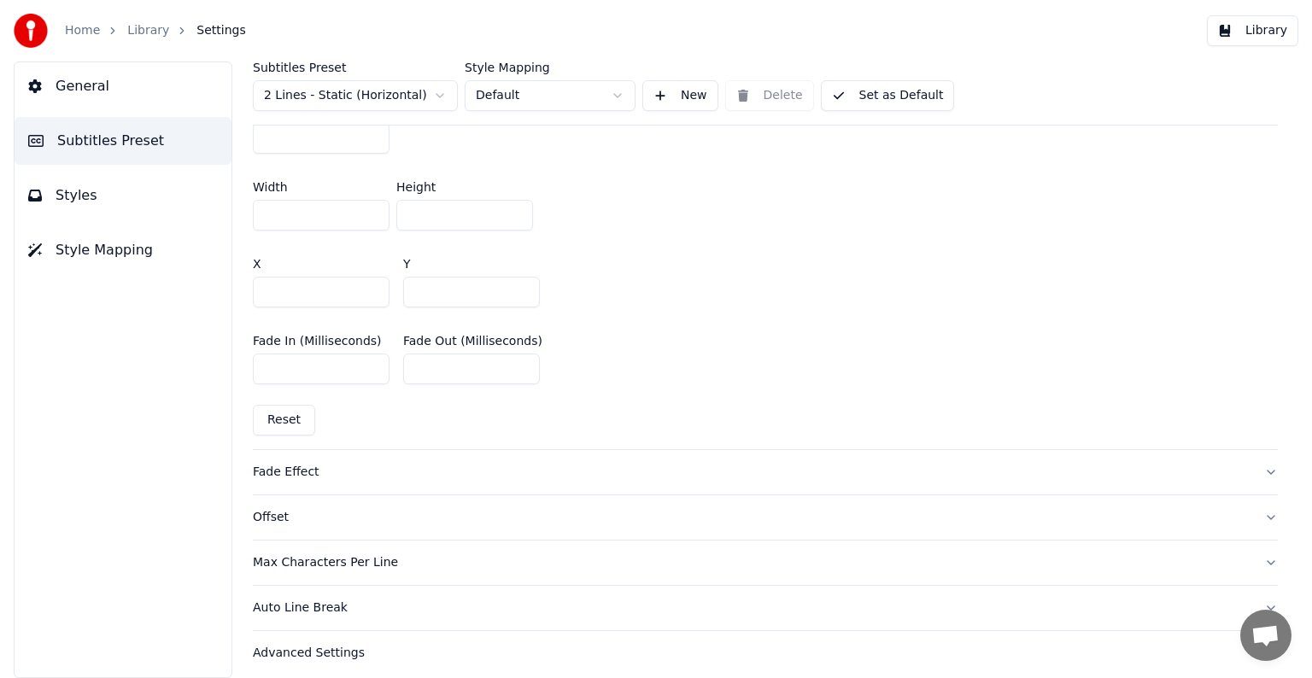
scroll to position [1027, 0]
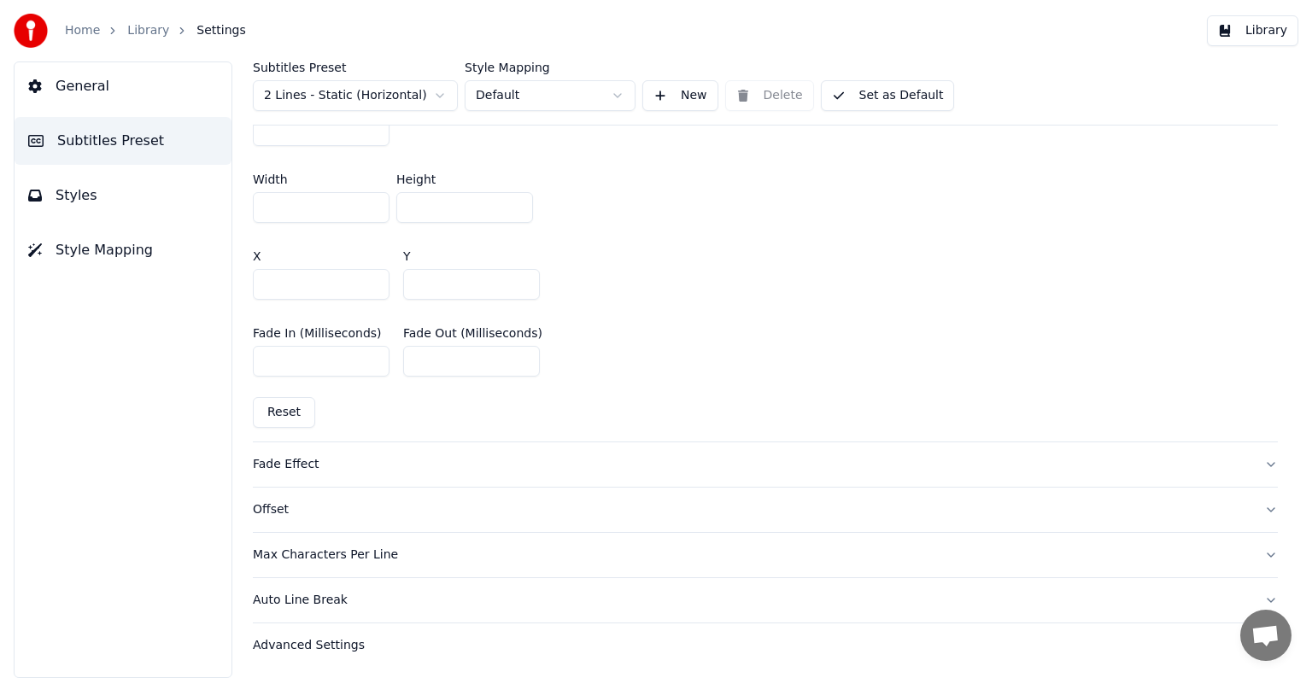
click at [311, 456] on div "Fade Effect" at bounding box center [752, 464] width 998 height 17
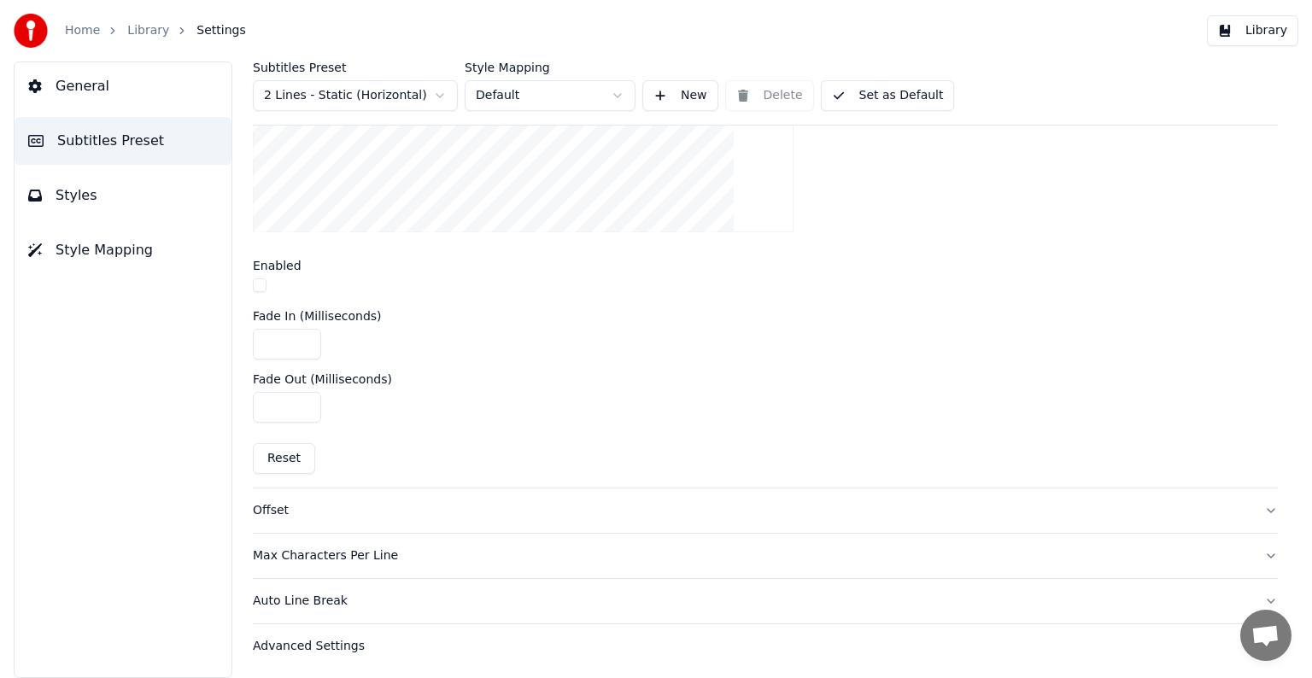
scroll to position [644, 0]
click at [28, 33] on img at bounding box center [31, 31] width 34 height 34
